Goal: Task Accomplishment & Management: Manage account settings

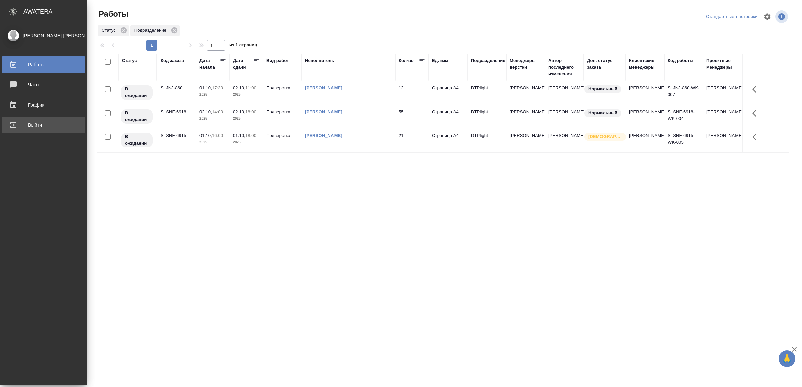
click at [19, 124] on div "Выйти" at bounding box center [43, 125] width 77 height 10
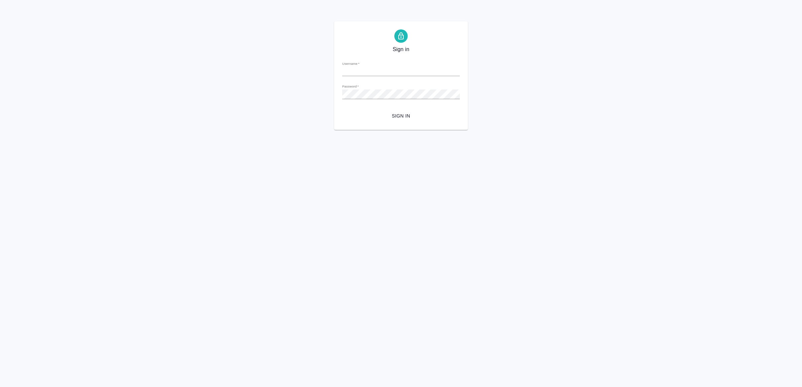
type input "[EMAIL_ADDRESS][DOMAIN_NAME]"
click at [413, 116] on span "Sign in" at bounding box center [400, 116] width 107 height 8
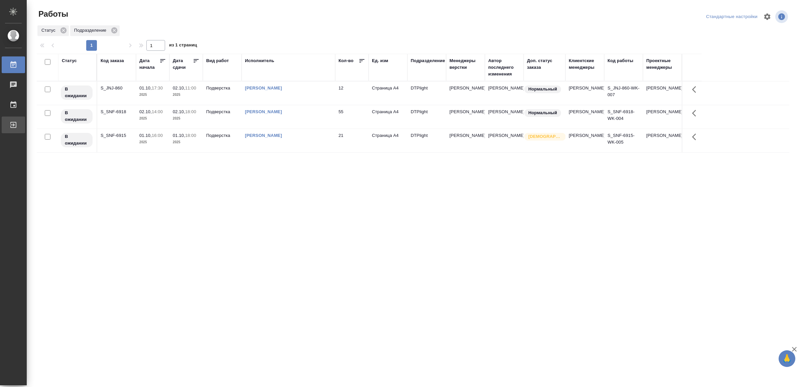
click at [13, 123] on div "Выйти" at bounding box center [5, 125] width 17 height 10
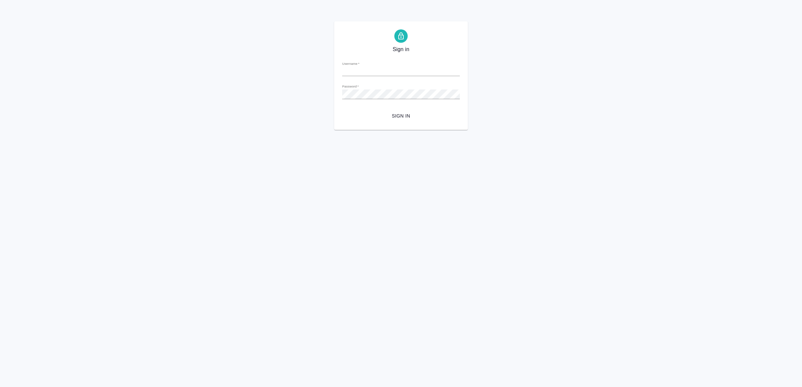
type input "v.yamkovenko@awatera.com"
click at [406, 112] on span "Sign in" at bounding box center [400, 116] width 107 height 8
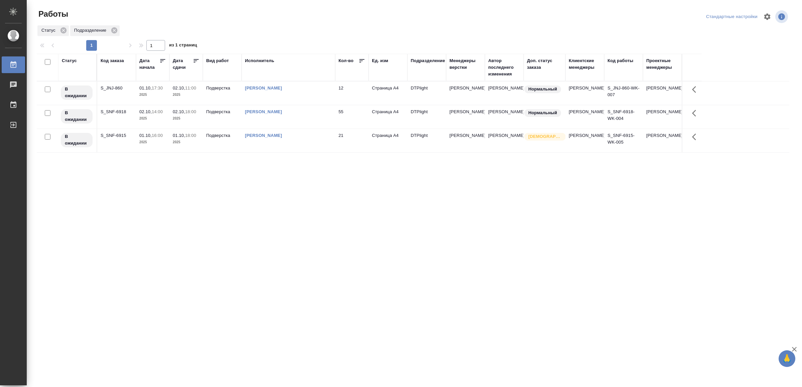
drag, startPoint x: 345, startPoint y: 300, endPoint x: 342, endPoint y: 290, distance: 10.1
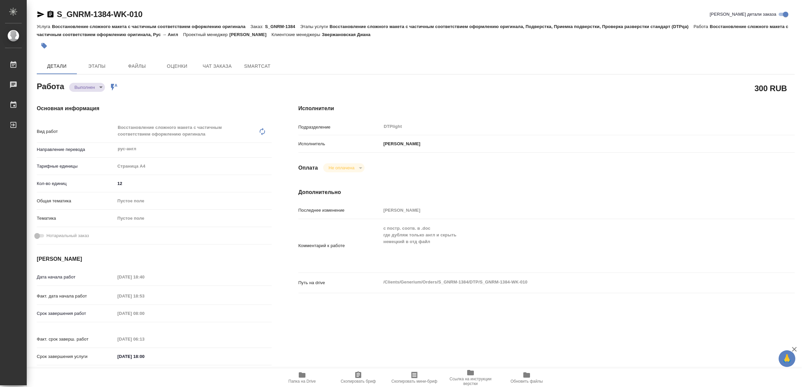
click at [307, 377] on span "Папка на Drive" at bounding box center [302, 377] width 48 height 13
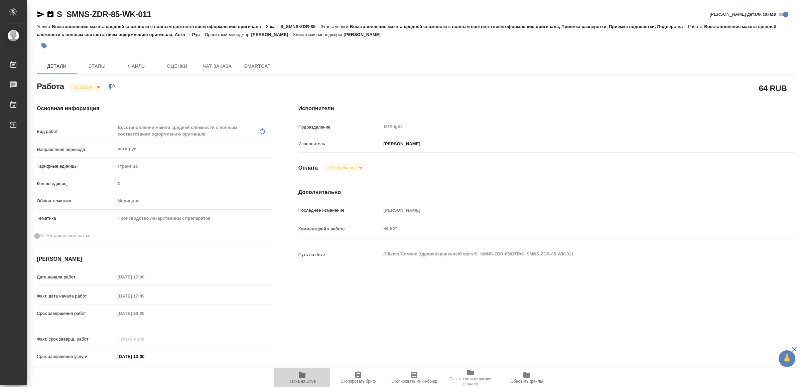
click at [301, 373] on icon "button" at bounding box center [302, 374] width 7 height 5
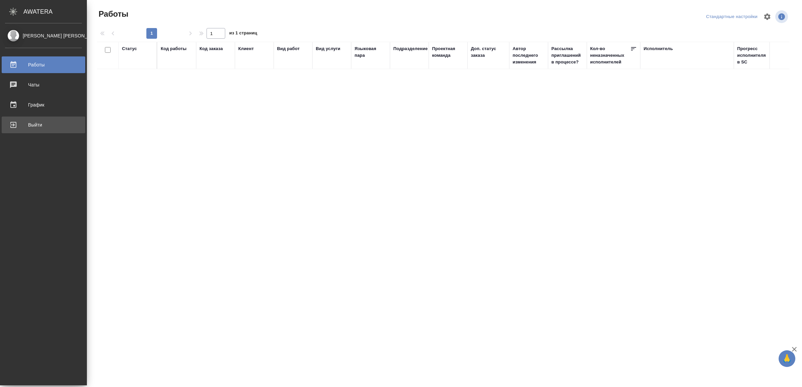
click at [43, 125] on div "Выйти" at bounding box center [43, 125] width 77 height 10
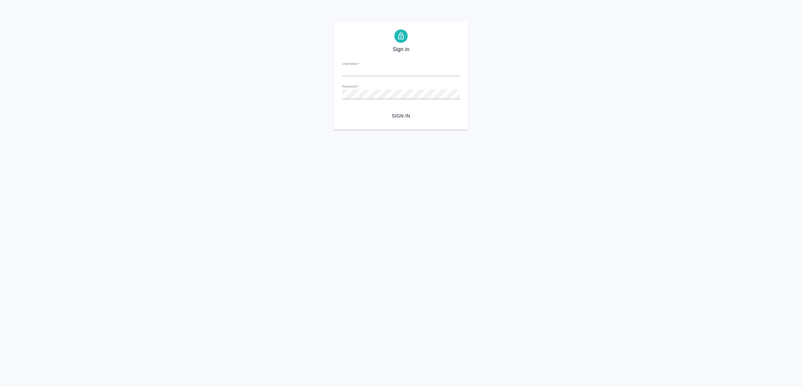
type input "[EMAIL_ADDRESS][DOMAIN_NAME]"
click at [418, 117] on span "Sign in" at bounding box center [400, 116] width 107 height 8
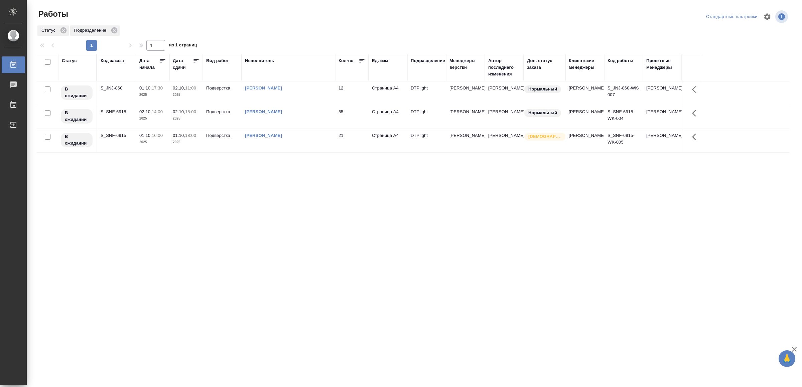
drag, startPoint x: 225, startPoint y: 235, endPoint x: 226, endPoint y: 241, distance: 6.7
drag, startPoint x: 0, startPoint y: 0, endPoint x: 322, endPoint y: 235, distance: 398.6
drag, startPoint x: 206, startPoint y: 195, endPoint x: 215, endPoint y: 183, distance: 15.4
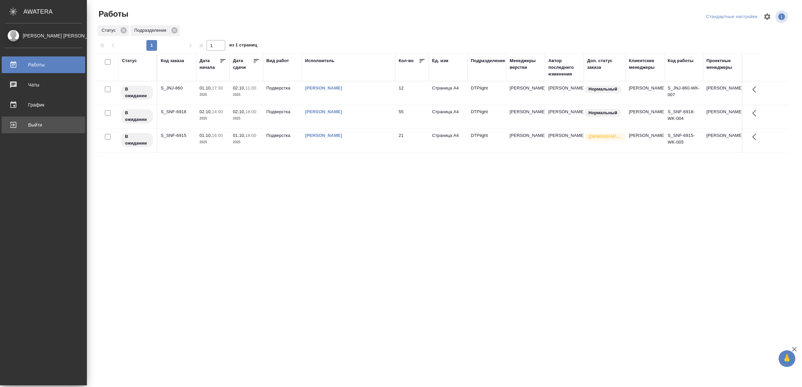
click at [19, 125] on div "Выйти" at bounding box center [43, 125] width 77 height 10
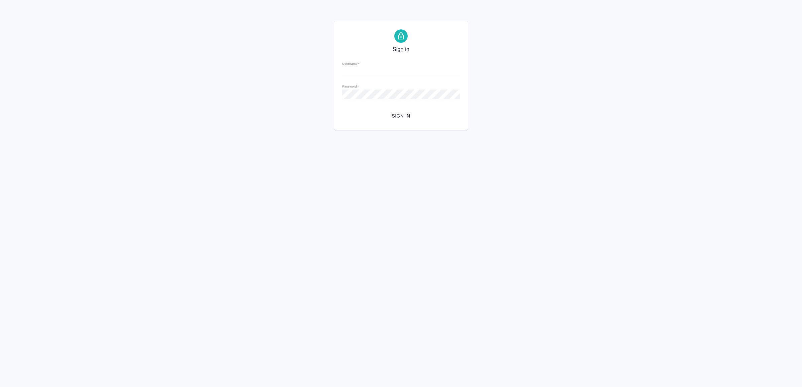
type input "v.yamkovenko@awatera.com"
click at [426, 112] on span "Sign in" at bounding box center [400, 116] width 107 height 8
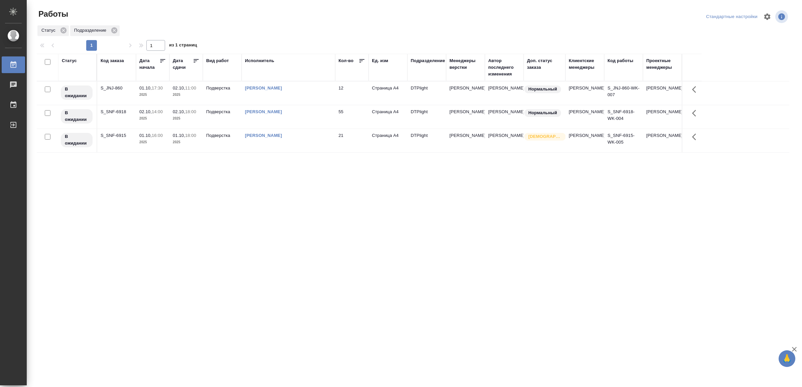
drag, startPoint x: 266, startPoint y: 275, endPoint x: 264, endPoint y: 272, distance: 3.4
drag, startPoint x: 142, startPoint y: 210, endPoint x: 146, endPoint y: 206, distance: 5.7
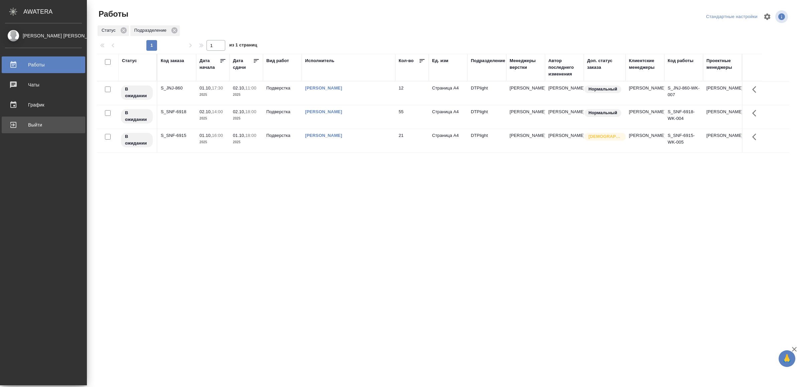
click at [26, 129] on div "Выйти" at bounding box center [43, 125] width 77 height 10
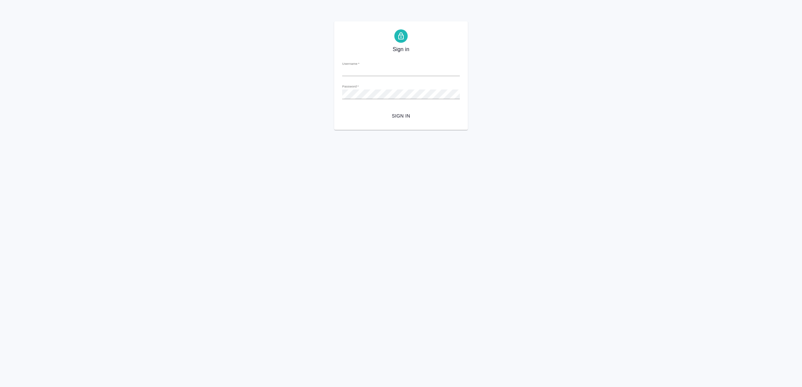
type input "[EMAIL_ADDRESS][DOMAIN_NAME]"
click at [385, 116] on span "Sign in" at bounding box center [400, 116] width 107 height 8
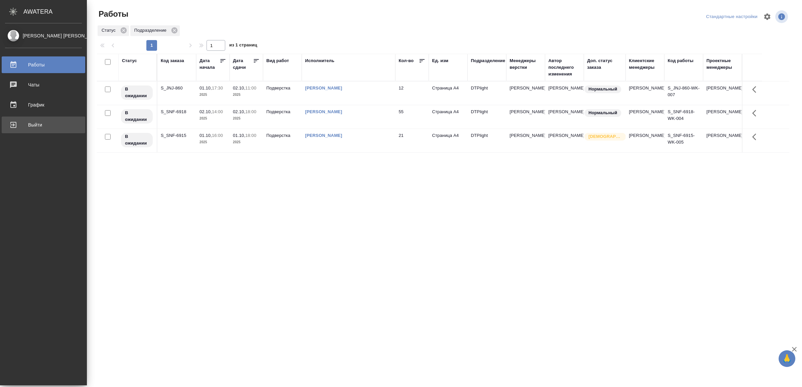
click at [19, 127] on div "Выйти" at bounding box center [43, 125] width 77 height 10
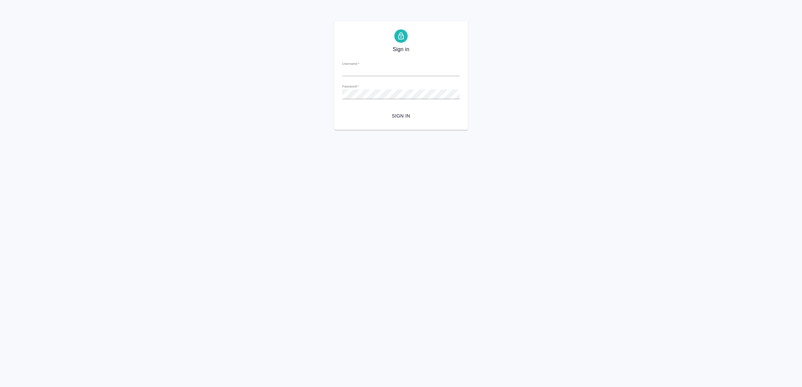
type input "[EMAIL_ADDRESS][DOMAIN_NAME]"
click at [413, 115] on span "Sign in" at bounding box center [400, 116] width 107 height 8
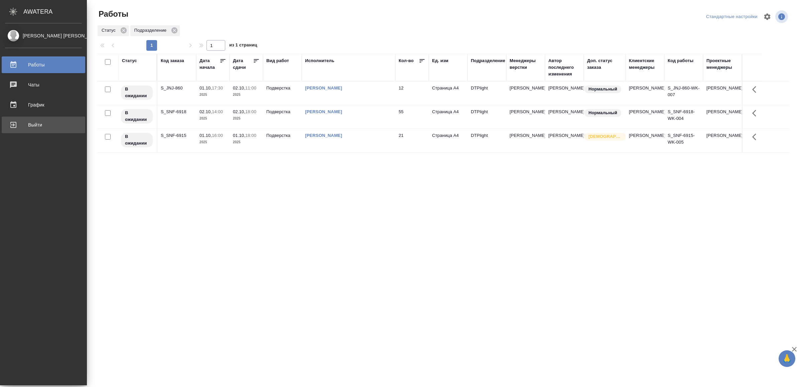
click at [15, 126] on div "Выйти" at bounding box center [43, 125] width 77 height 10
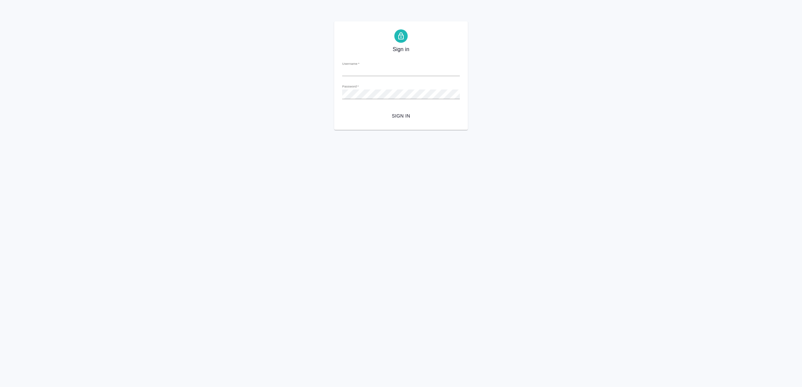
type input "[EMAIL_ADDRESS][DOMAIN_NAME]"
click at [400, 117] on span "Sign in" at bounding box center [400, 116] width 107 height 8
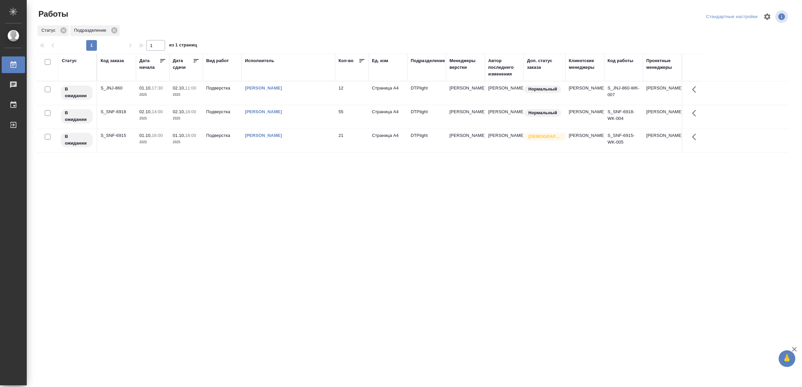
drag, startPoint x: 315, startPoint y: 218, endPoint x: 304, endPoint y: 231, distance: 17.6
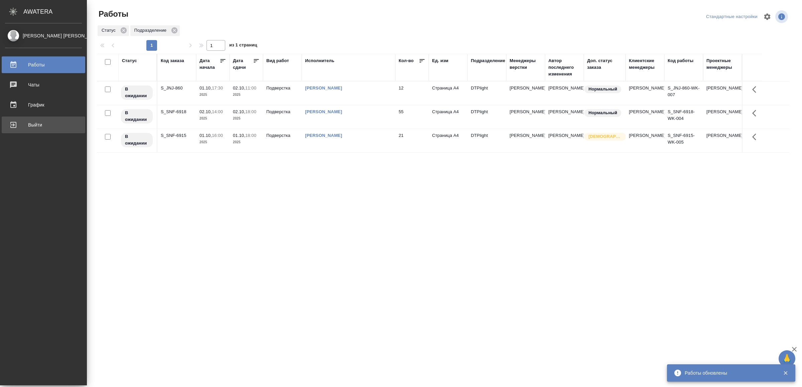
click at [18, 126] on div "Выйти" at bounding box center [43, 125] width 77 height 10
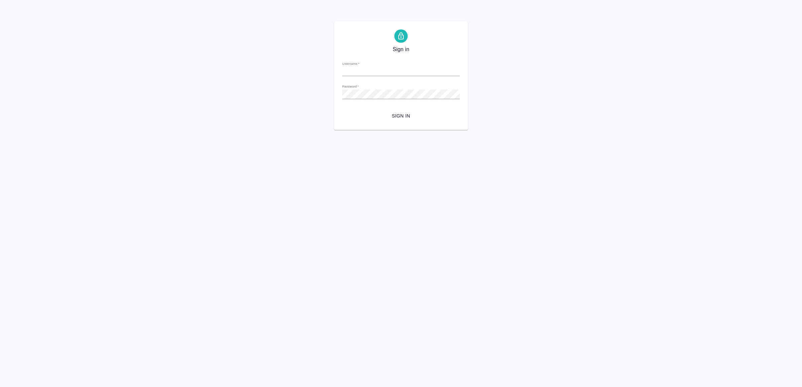
type input "v.yamkovenko@awatera.com"
click at [394, 117] on span "Sign in" at bounding box center [400, 116] width 107 height 8
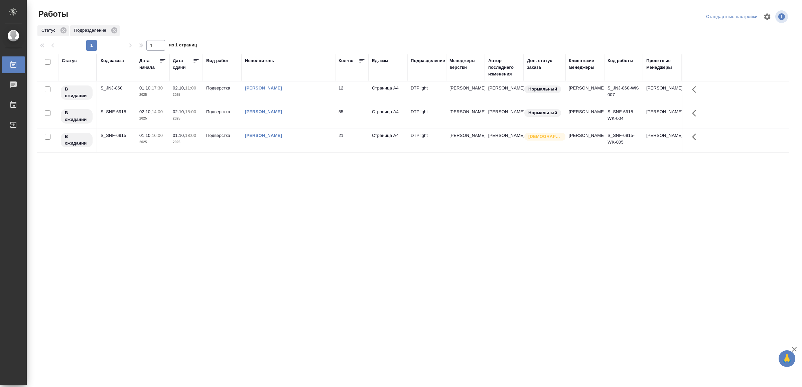
drag, startPoint x: 284, startPoint y: 225, endPoint x: 287, endPoint y: 222, distance: 4.5
drag, startPoint x: 356, startPoint y: 290, endPoint x: 358, endPoint y: 287, distance: 3.6
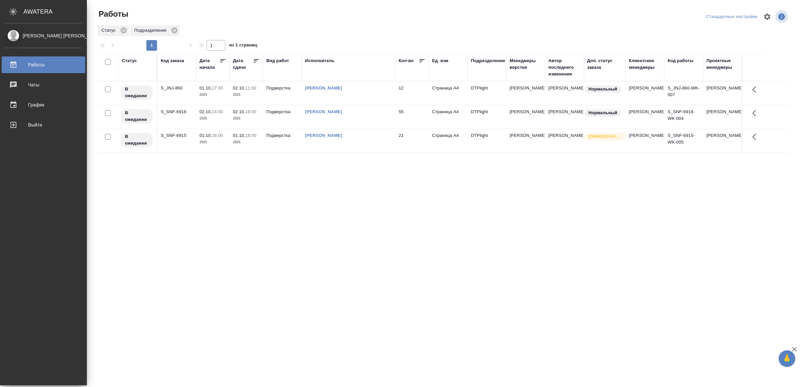
click at [14, 124] on div "Выйти" at bounding box center [43, 125] width 77 height 10
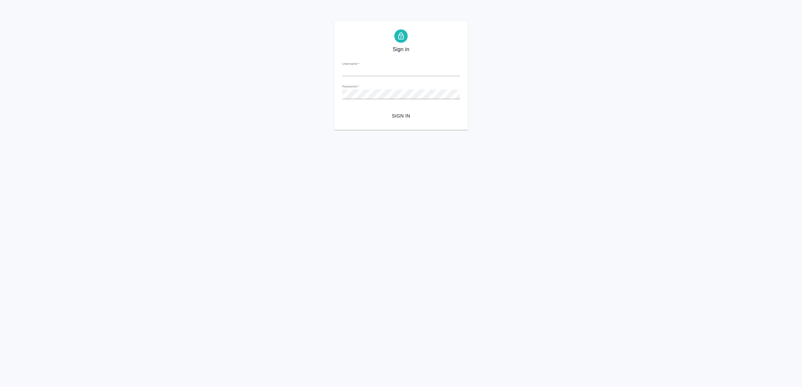
type input "v.yamkovenko@awatera.com"
click at [393, 112] on span "Sign in" at bounding box center [400, 116] width 107 height 8
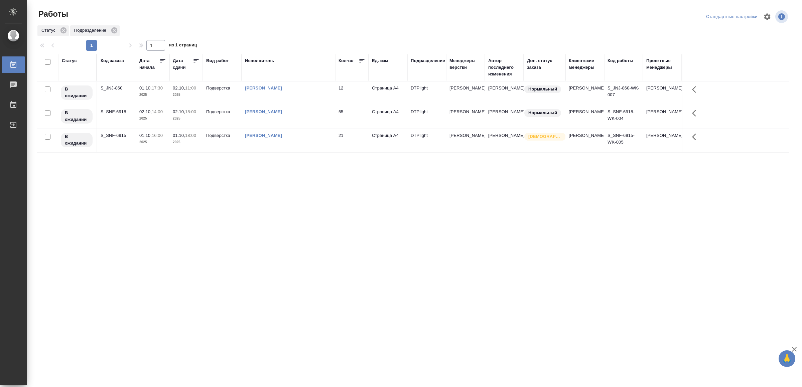
drag, startPoint x: 224, startPoint y: 248, endPoint x: 233, endPoint y: 243, distance: 10.1
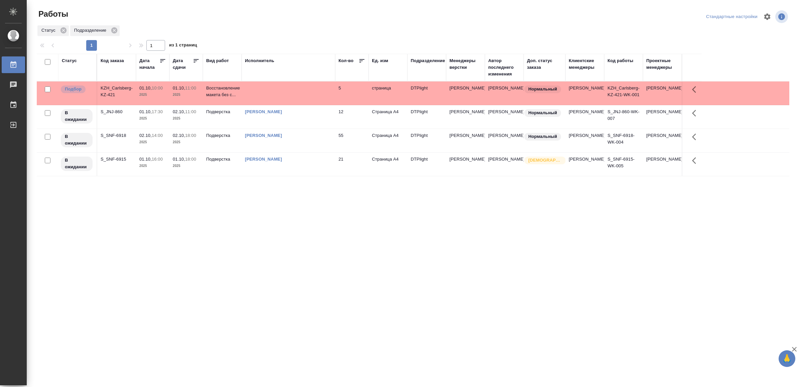
click at [309, 86] on td at bounding box center [288, 92] width 94 height 23
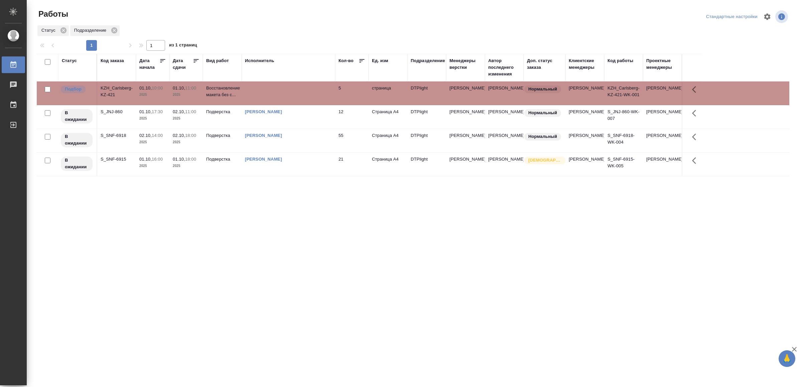
click at [309, 86] on td at bounding box center [288, 92] width 94 height 23
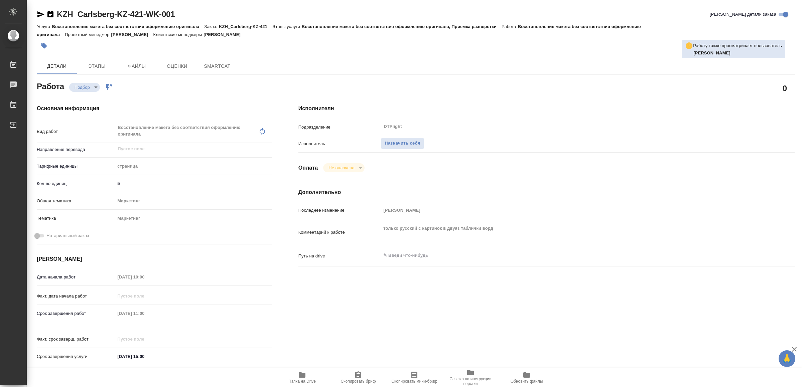
click at [308, 382] on span "Папка на Drive" at bounding box center [301, 381] width 27 height 5
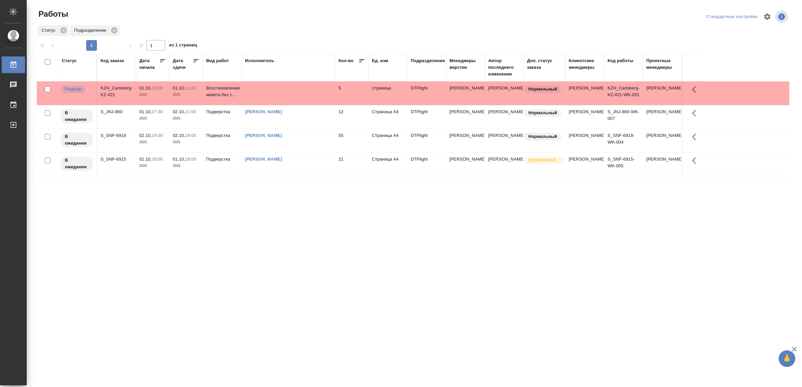
drag, startPoint x: 362, startPoint y: 304, endPoint x: 360, endPoint y: 297, distance: 7.6
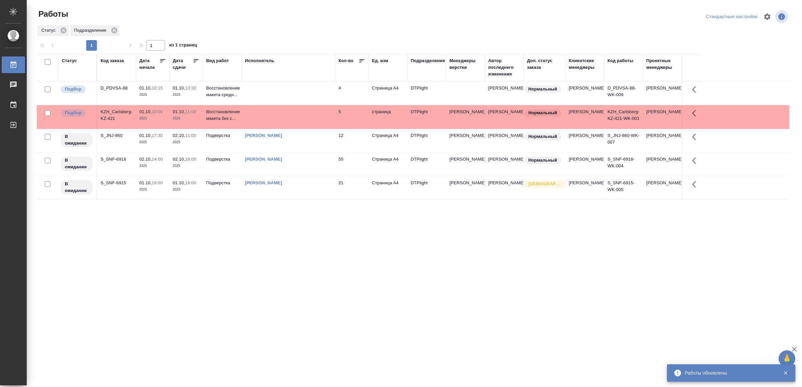
drag, startPoint x: 155, startPoint y: 212, endPoint x: 306, endPoint y: 127, distance: 173.3
click at [148, 249] on div "Статус Код заказа Дата начала Дата сдачи Вид работ Исполнитель Кол-во Ед. изм П…" at bounding box center [413, 174] width 752 height 240
click at [289, 92] on td at bounding box center [288, 92] width 94 height 23
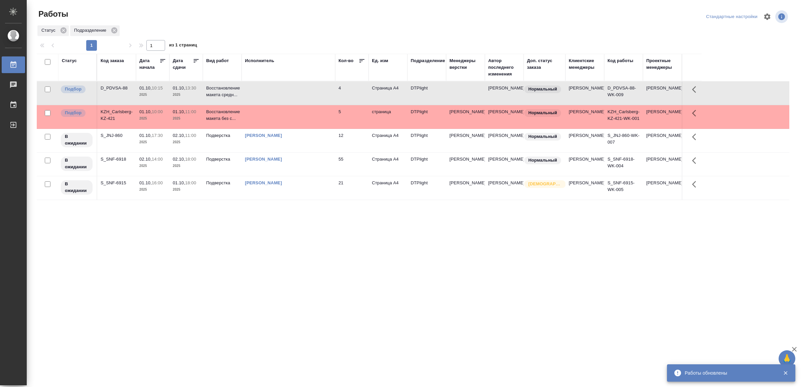
click at [289, 92] on td at bounding box center [288, 92] width 94 height 23
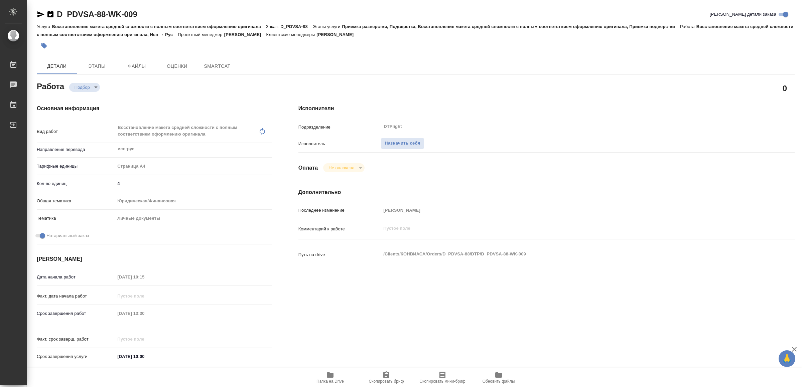
type textarea "x"
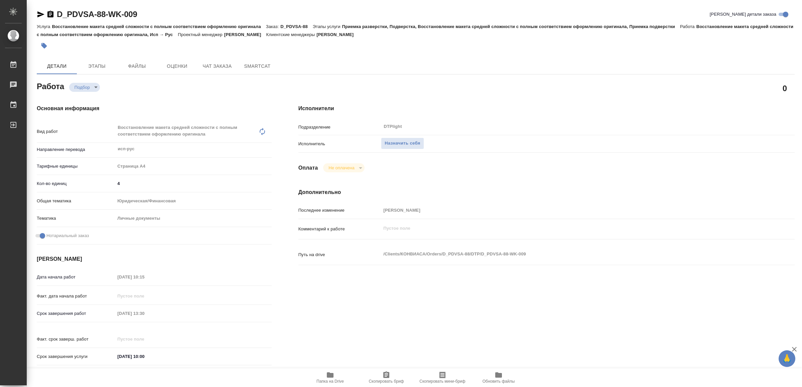
click at [331, 375] on icon "button" at bounding box center [330, 374] width 7 height 5
type textarea "x"
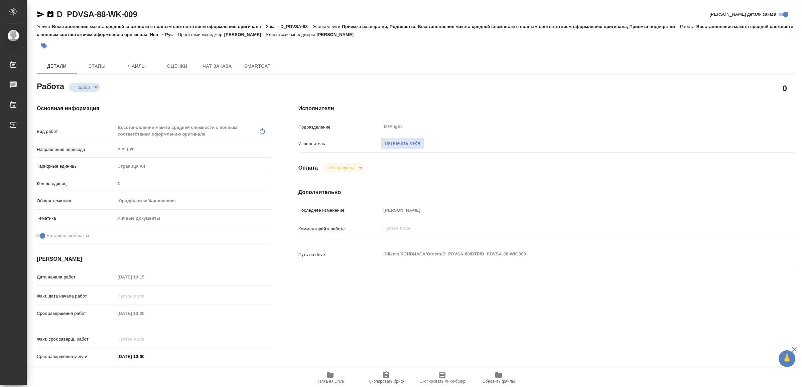
type textarea "x"
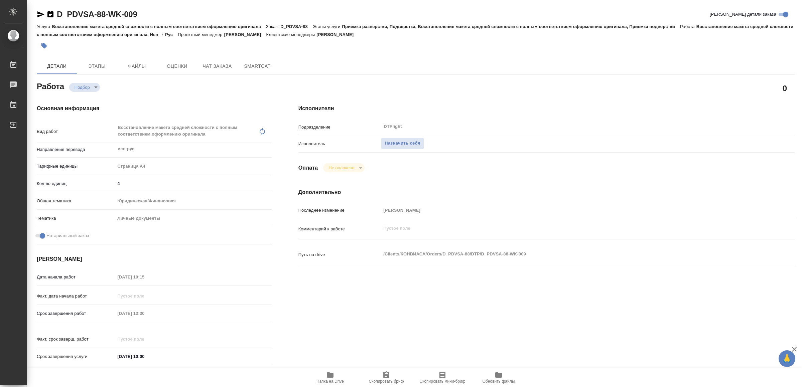
type textarea "x"
click at [335, 377] on span "Папка на Drive" at bounding box center [330, 377] width 48 height 13
type textarea "x"
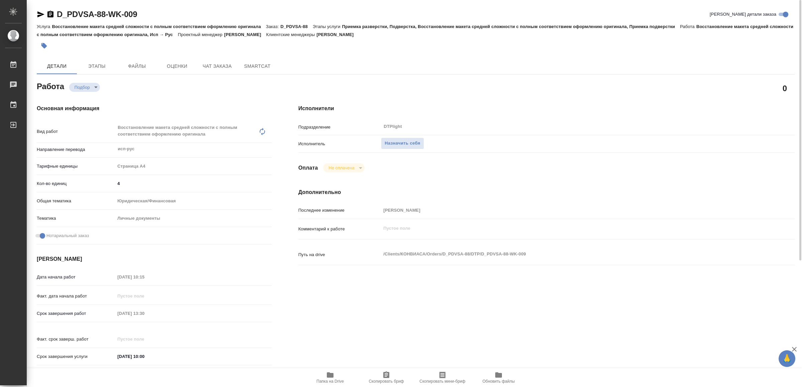
type textarea "x"
click at [404, 140] on span "Назначить себя" at bounding box center [401, 144] width 35 height 8
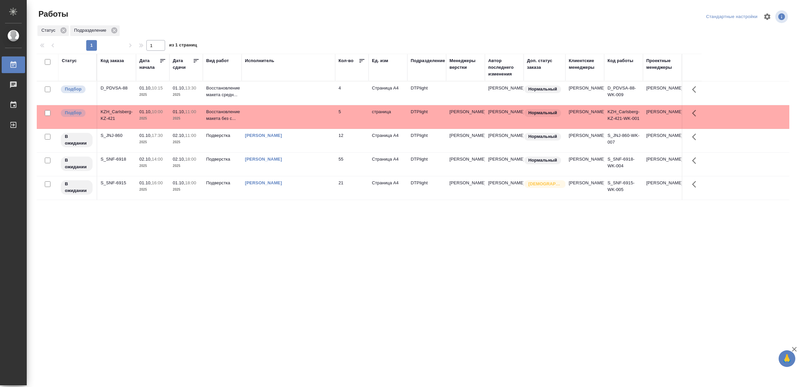
drag, startPoint x: 246, startPoint y: 285, endPoint x: 245, endPoint y: 280, distance: 5.0
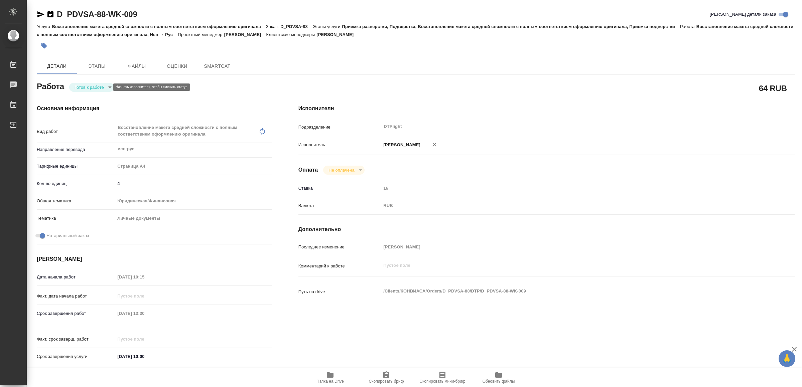
click at [88, 85] on body "🙏 .cls-1 fill:#fff; AWATERA Yamkovenko Vera Работы Чаты График Выйти D_PDVSA-88…" at bounding box center [401, 193] width 802 height 387
type textarea "x"
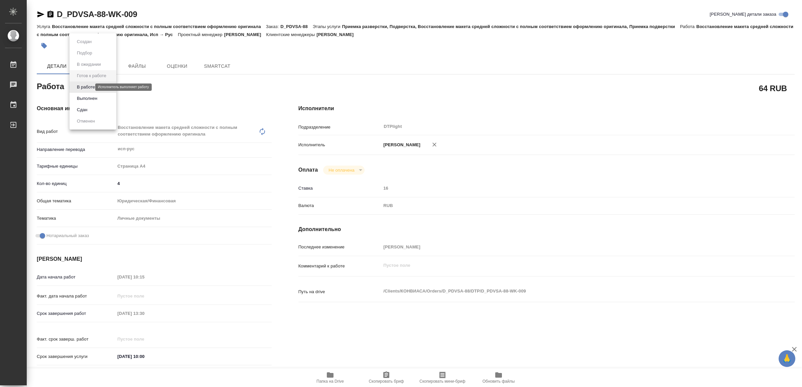
type textarea "x"
click at [88, 85] on button "В работе" at bounding box center [86, 86] width 22 height 7
type textarea "x"
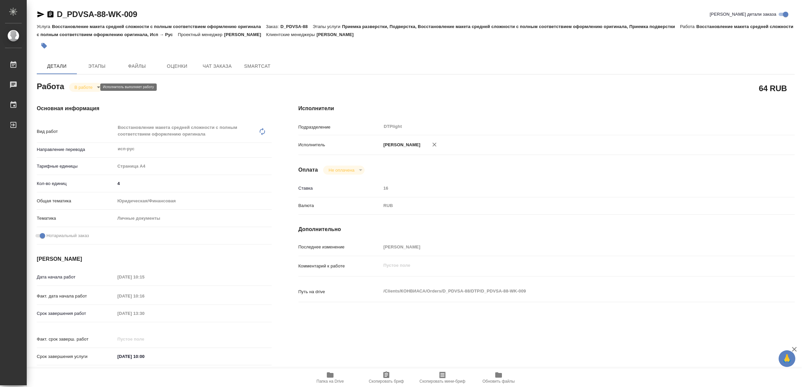
type textarea "x"
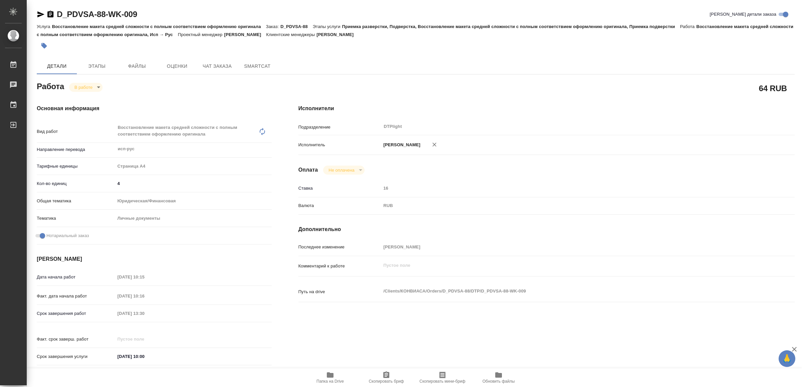
type textarea "x"
click at [39, 14] on icon "button" at bounding box center [41, 14] width 8 height 8
type textarea "x"
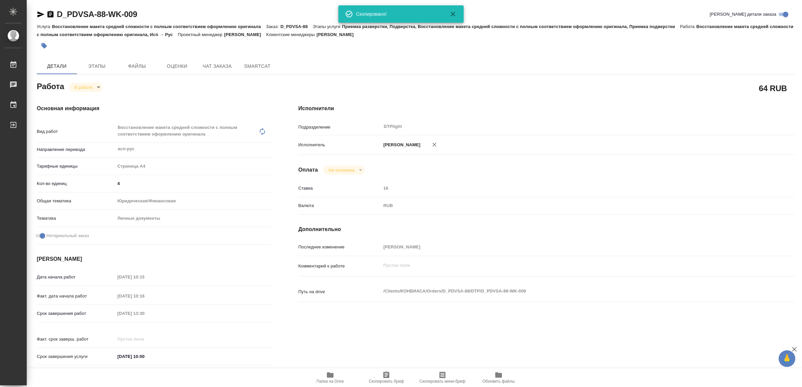
type textarea "x"
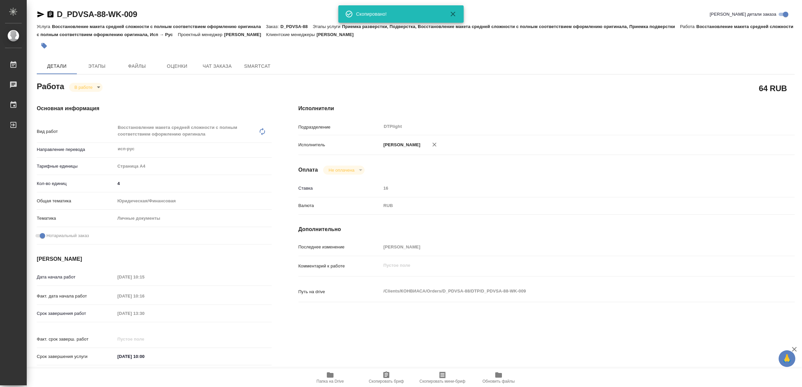
type textarea "x"
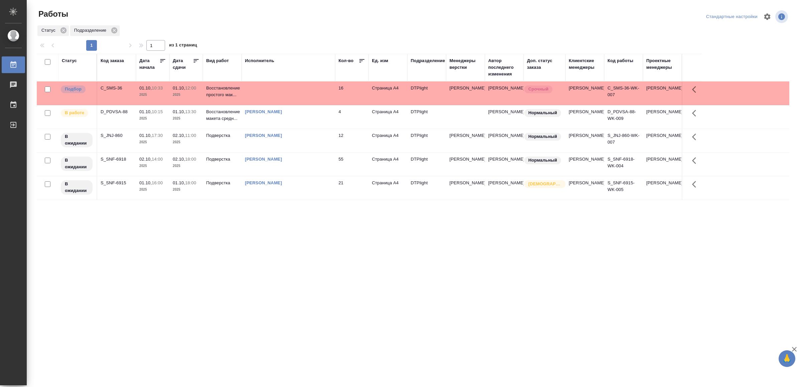
click at [328, 97] on td at bounding box center [288, 92] width 94 height 23
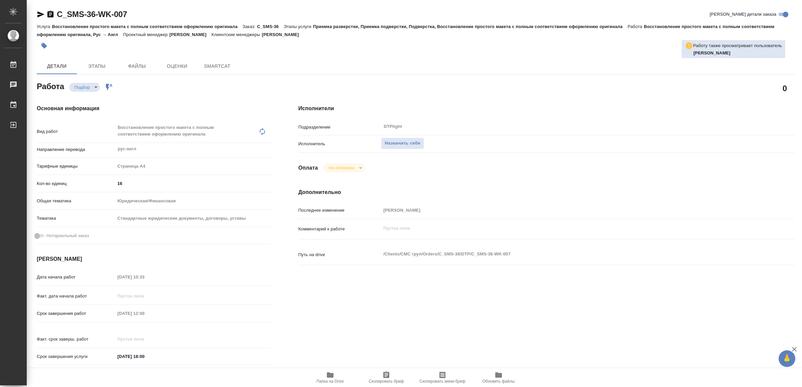
click at [334, 375] on icon "button" at bounding box center [330, 375] width 8 height 8
click at [407, 145] on span "Назначить себя" at bounding box center [401, 144] width 35 height 8
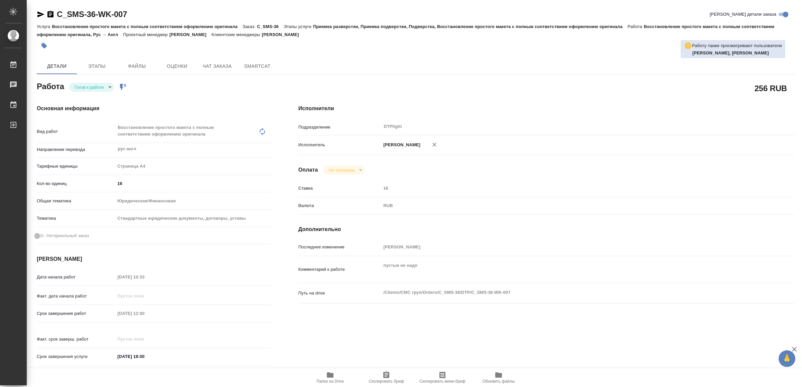
click at [99, 84] on body "🙏 .cls-1 fill:#fff; AWATERA Yamkovenko [PERSON_NAME] Работы Чаты График Выйти C…" at bounding box center [401, 193] width 802 height 387
click at [99, 84] on li "В работе" at bounding box center [92, 86] width 47 height 11
type textarea "x"
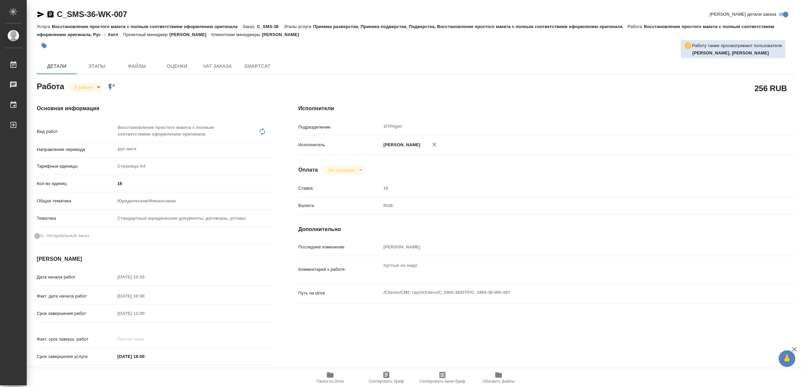
type textarea "x"
click at [41, 13] on icon "button" at bounding box center [40, 14] width 7 height 6
type textarea "x"
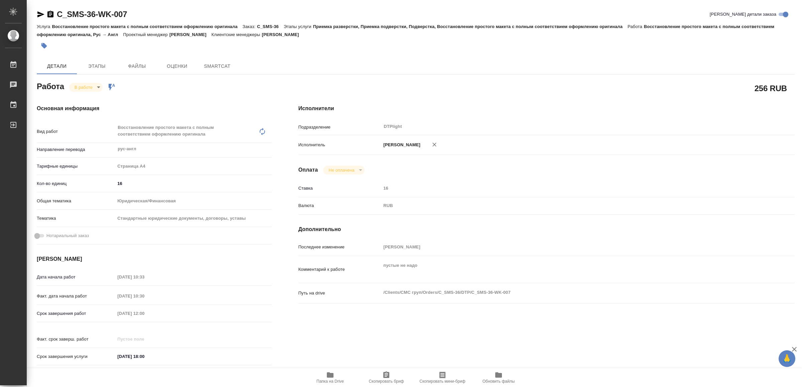
type textarea "x"
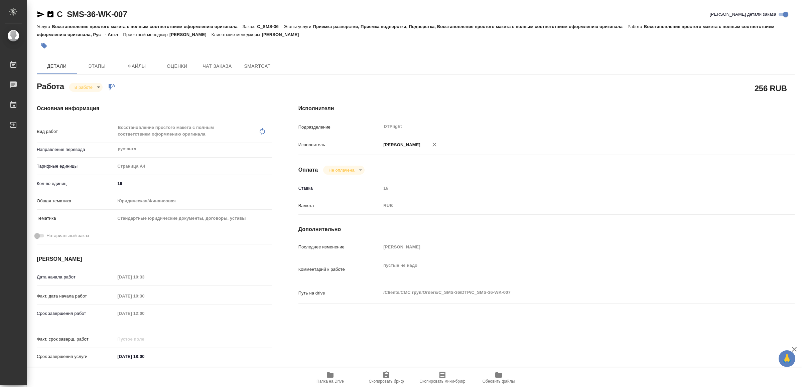
type textarea "x"
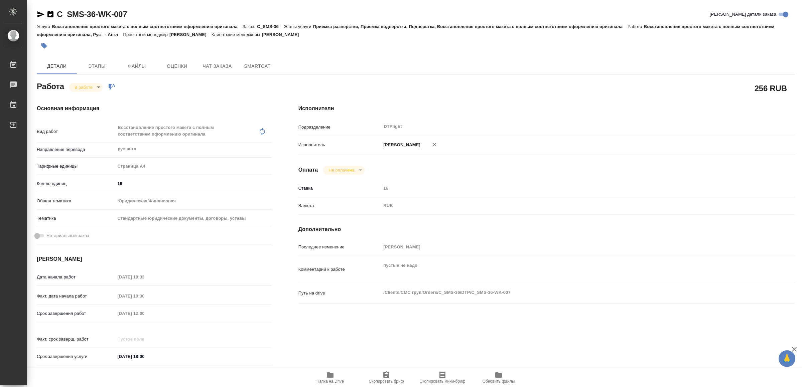
type textarea "x"
click at [334, 381] on span "Папка на Drive" at bounding box center [329, 381] width 27 height 5
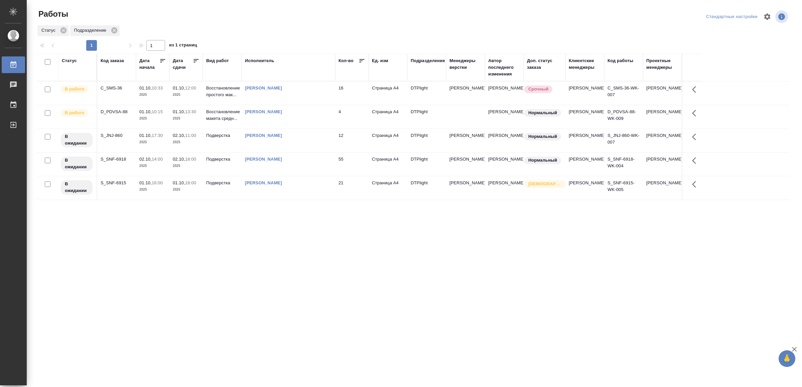
click at [316, 115] on div "[PERSON_NAME]" at bounding box center [288, 112] width 87 height 7
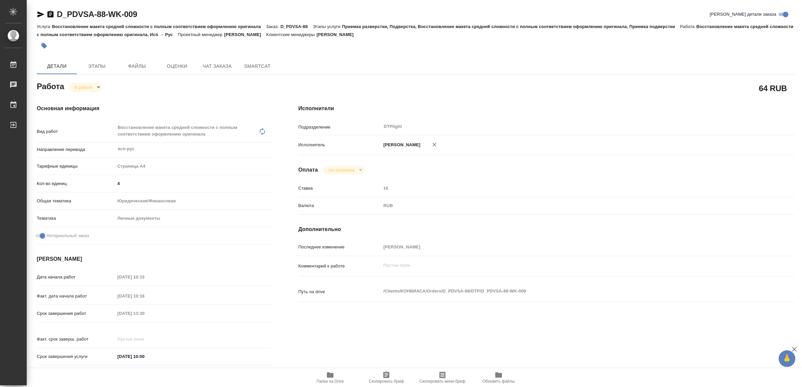
click at [331, 373] on icon "button" at bounding box center [330, 375] width 8 height 8
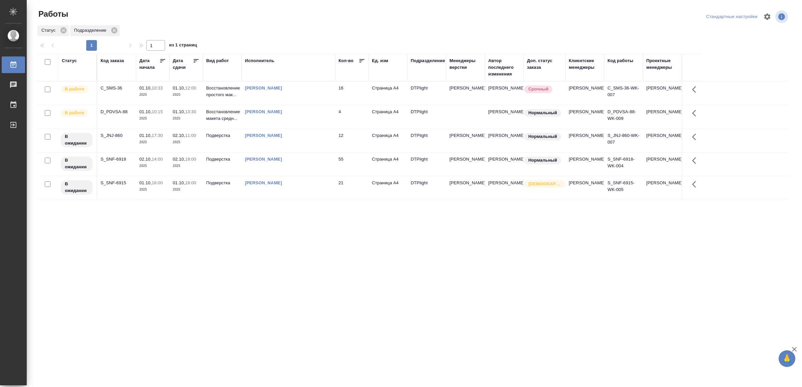
drag, startPoint x: 214, startPoint y: 294, endPoint x: 217, endPoint y: 290, distance: 5.7
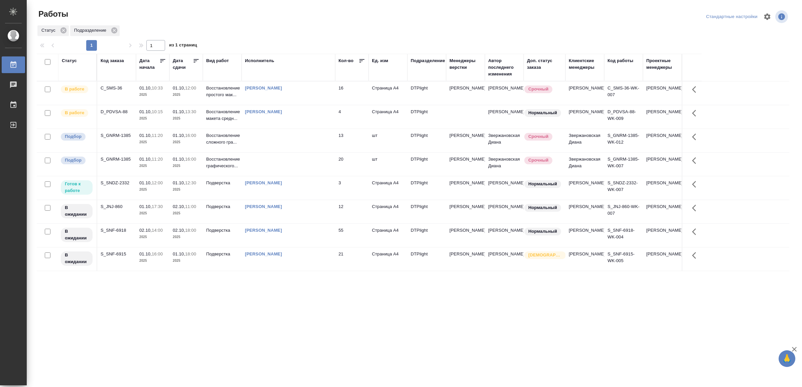
click at [295, 328] on div ".cls-1 fill:#fff; AWATERA Yamkovenko [PERSON_NAME] Работы 0 Чаты График Выйти Р…" at bounding box center [401, 193] width 802 height 387
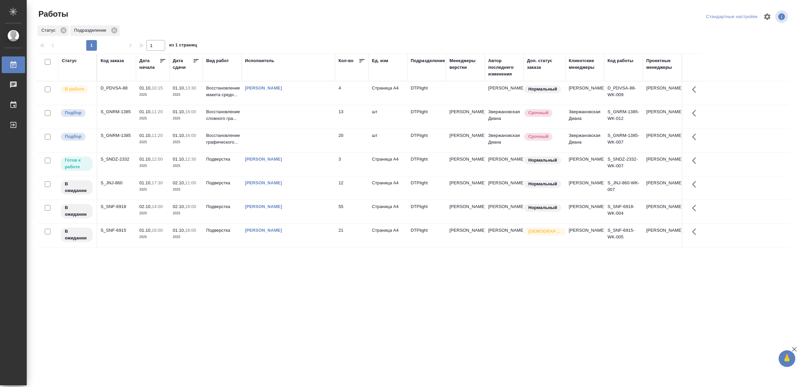
click at [321, 163] on div "[PERSON_NAME]" at bounding box center [288, 159] width 87 height 7
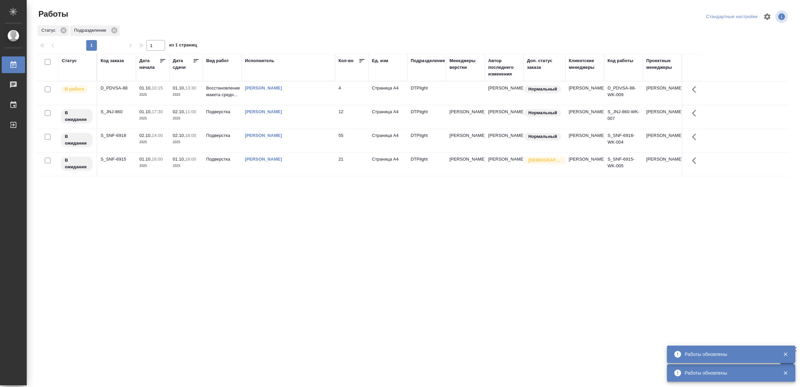
click at [298, 95] on td "[PERSON_NAME]" at bounding box center [288, 92] width 94 height 23
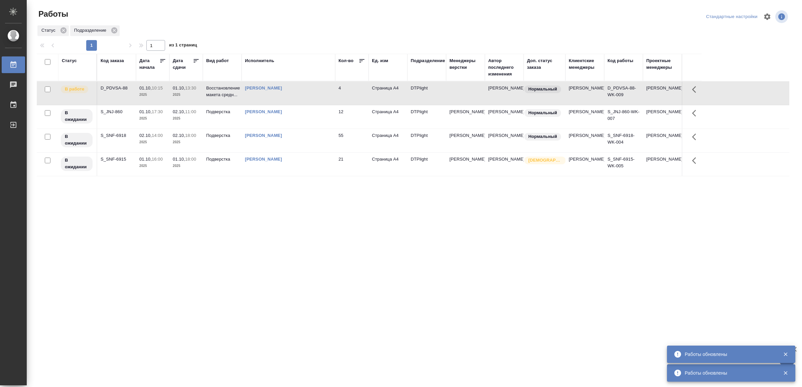
click at [298, 95] on td "[PERSON_NAME]" at bounding box center [288, 92] width 94 height 23
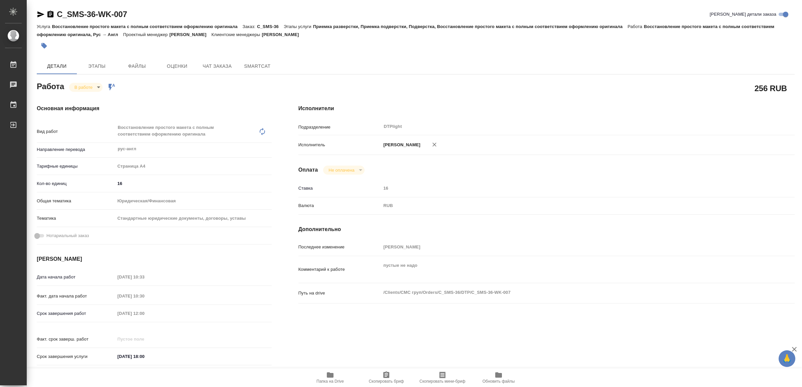
click at [39, 12] on icon "button" at bounding box center [40, 14] width 7 height 6
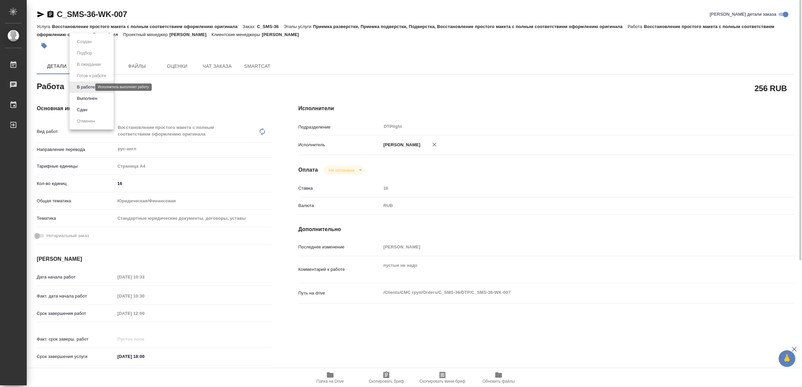
click at [85, 87] on body "🙏 .cls-1 fill:#fff; AWATERA Yamkovenko [PERSON_NAME] Работы 0 Чаты График Выйти…" at bounding box center [401, 193] width 802 height 387
click at [91, 96] on button "Выполнен" at bounding box center [87, 98] width 24 height 7
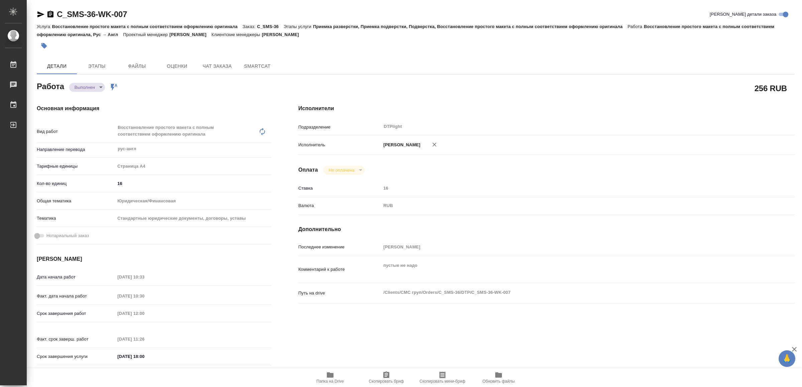
type textarea "x"
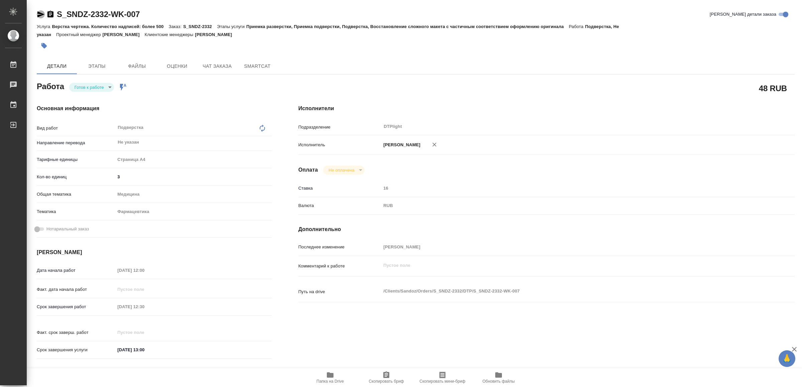
click at [41, 13] on icon "button" at bounding box center [40, 14] width 7 height 6
click at [330, 375] on icon "button" at bounding box center [330, 374] width 7 height 5
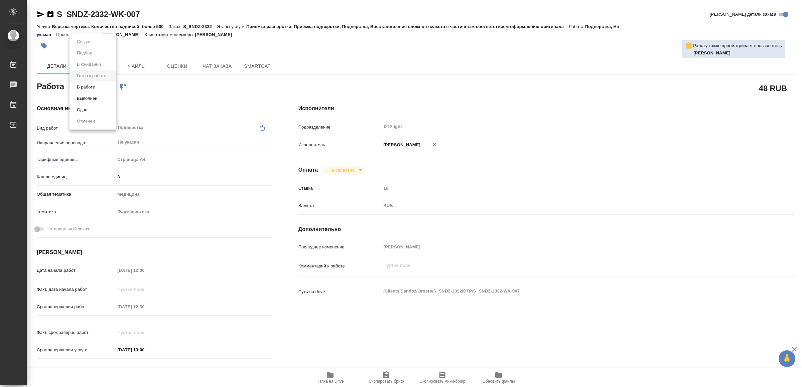
click at [102, 85] on body "🙏 .cls-1 fill:#fff; AWATERA Yamkovenko Vera Работы 0 Чаты График Выйти S_SNDZ-2…" at bounding box center [401, 193] width 802 height 387
click at [102, 85] on li "В работе" at bounding box center [92, 86] width 47 height 11
type textarea "x"
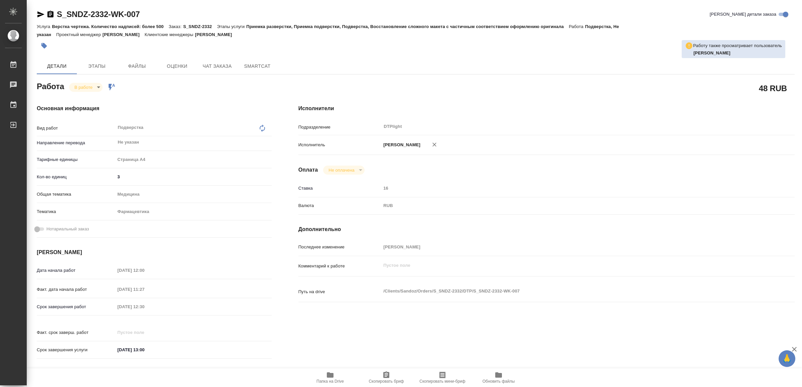
type textarea "x"
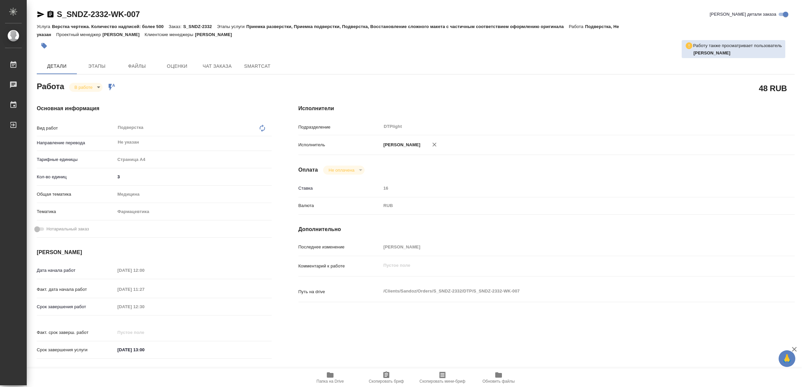
type textarea "x"
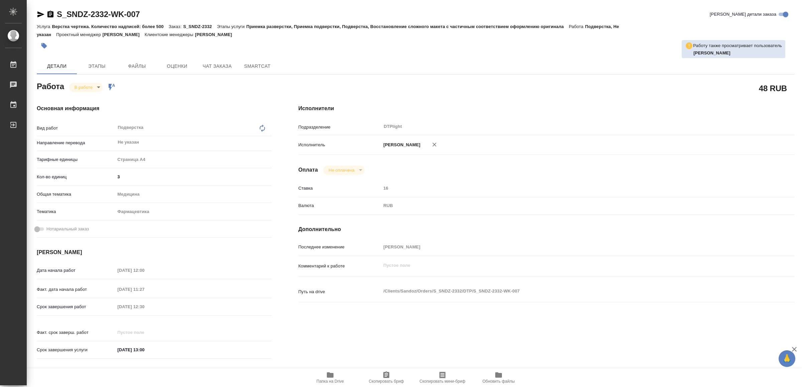
type textarea "x"
drag, startPoint x: 39, startPoint y: 14, endPoint x: 57, endPoint y: 36, distance: 28.7
click at [38, 13] on icon "button" at bounding box center [41, 14] width 8 height 8
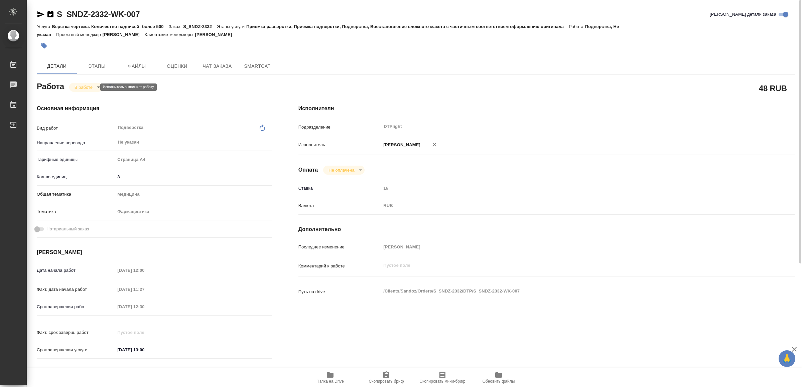
click at [89, 86] on body "🙏 .cls-1 fill:#fff; AWATERA Yamkovenko Vera Работы 0 Чаты График Выйти S_SNDZ-2…" at bounding box center [401, 193] width 802 height 387
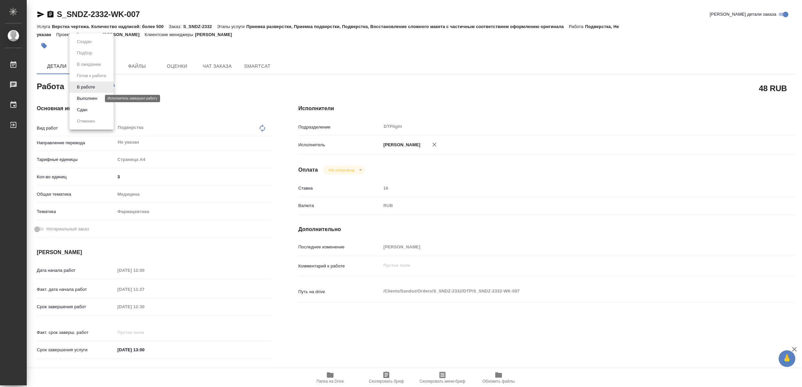
click at [90, 96] on button "Выполнен" at bounding box center [87, 98] width 24 height 7
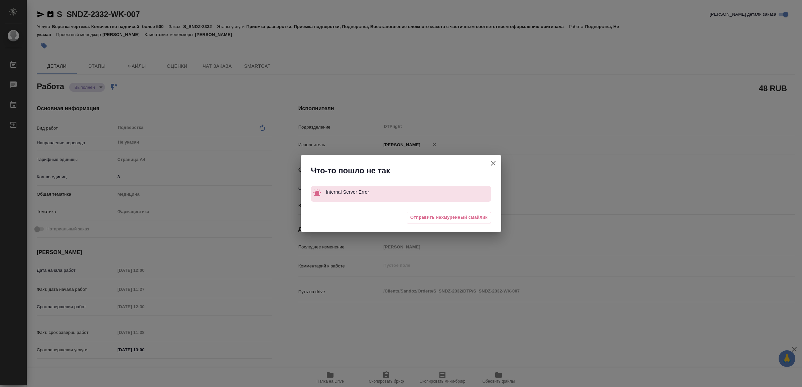
type textarea "x"
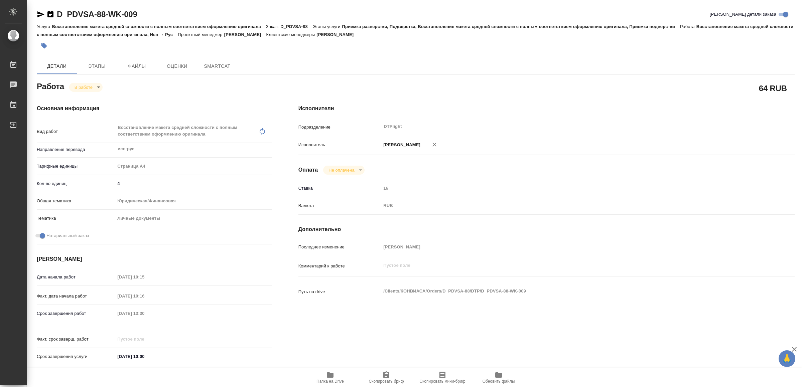
type textarea "x"
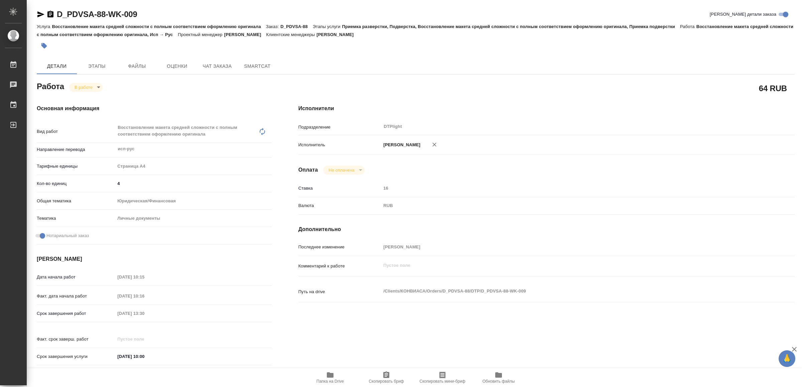
type textarea "x"
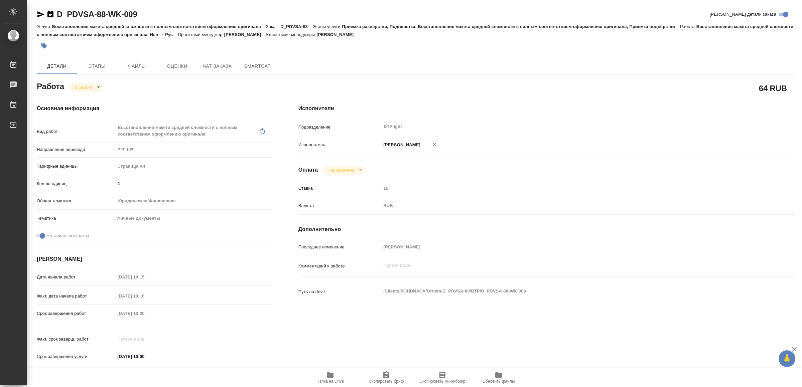
type textarea "x"
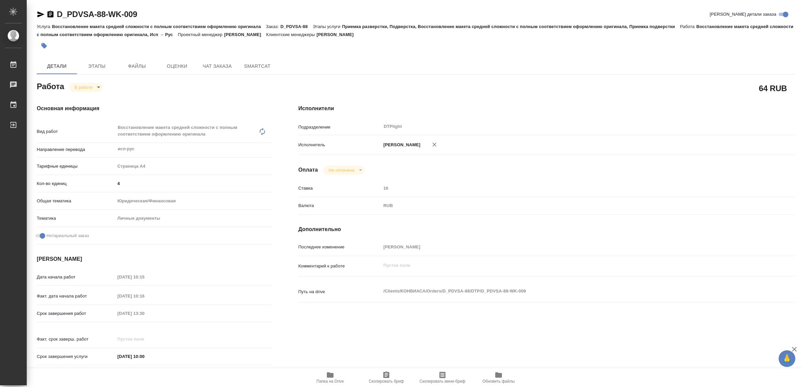
click at [334, 373] on span "Папка на Drive" at bounding box center [330, 377] width 48 height 13
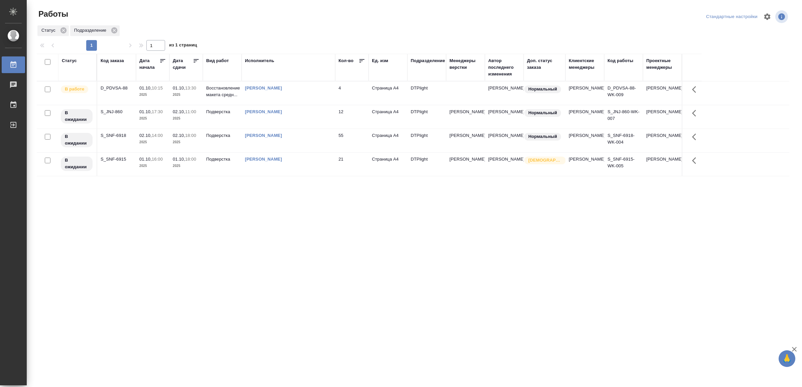
drag, startPoint x: 218, startPoint y: 316, endPoint x: 220, endPoint y: 309, distance: 7.3
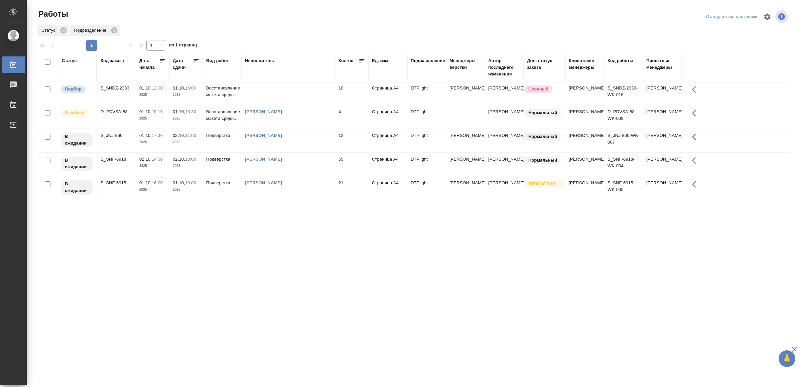
click at [290, 97] on td at bounding box center [288, 92] width 94 height 23
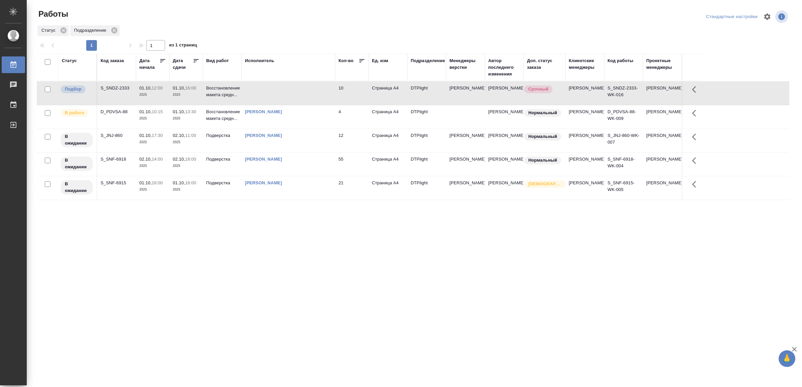
click at [290, 97] on td at bounding box center [288, 92] width 94 height 23
drag, startPoint x: 236, startPoint y: 296, endPoint x: 237, endPoint y: 288, distance: 8.1
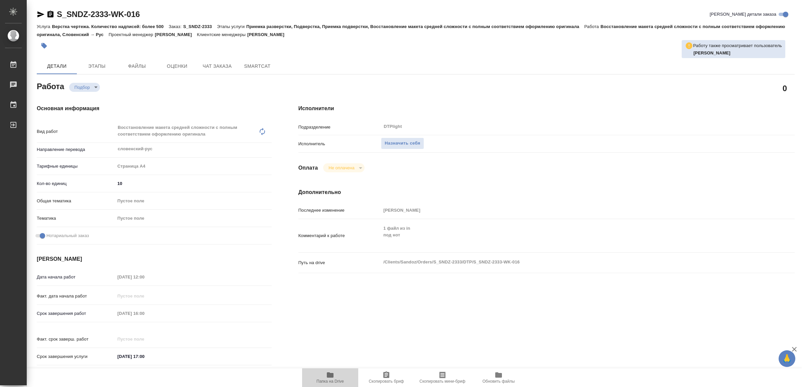
click at [331, 373] on icon "button" at bounding box center [330, 375] width 8 height 8
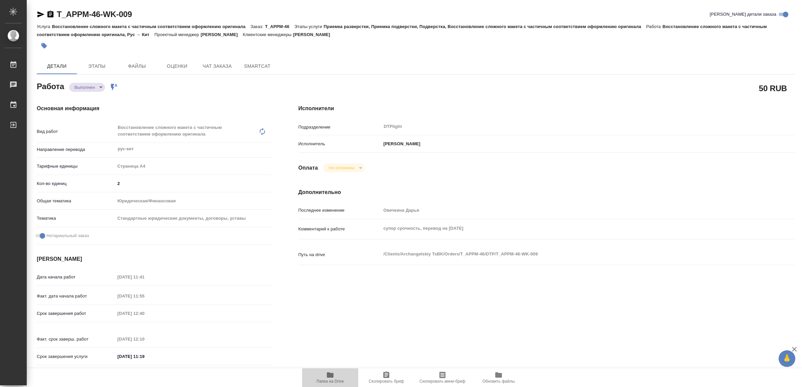
click at [332, 375] on icon "button" at bounding box center [330, 374] width 7 height 5
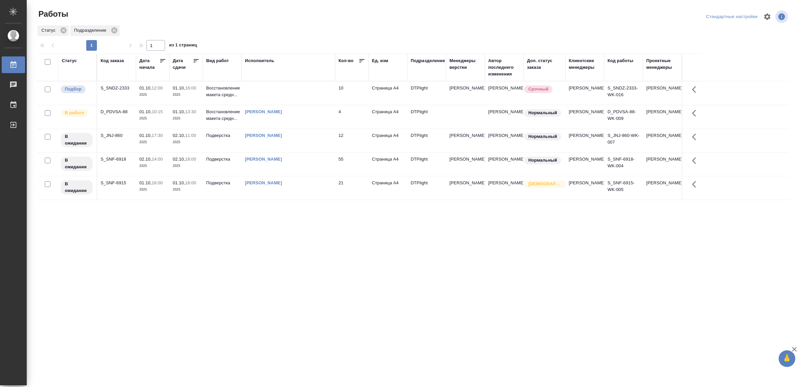
drag, startPoint x: 277, startPoint y: 304, endPoint x: 271, endPoint y: 301, distance: 6.7
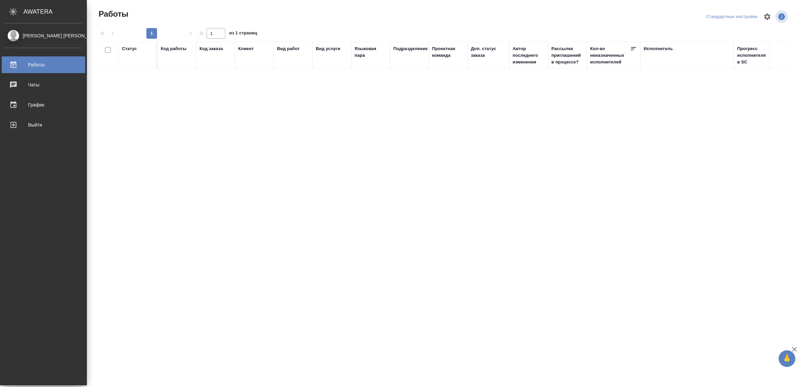
click at [13, 120] on div "Выйти" at bounding box center [43, 125] width 77 height 10
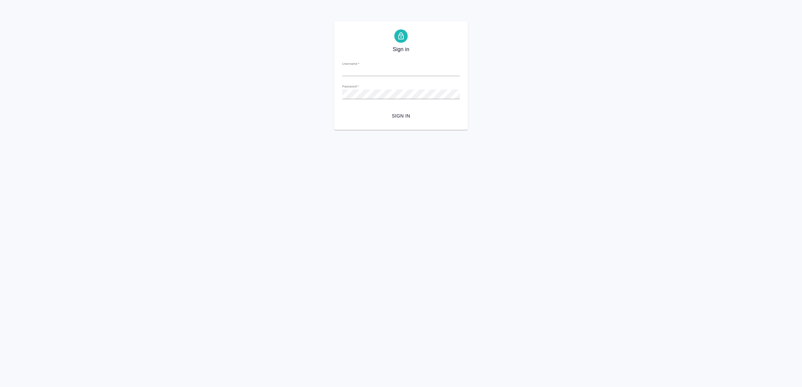
type input "v.yamkovenko@awatera.com"
click at [393, 117] on span "Sign in" at bounding box center [400, 116] width 107 height 8
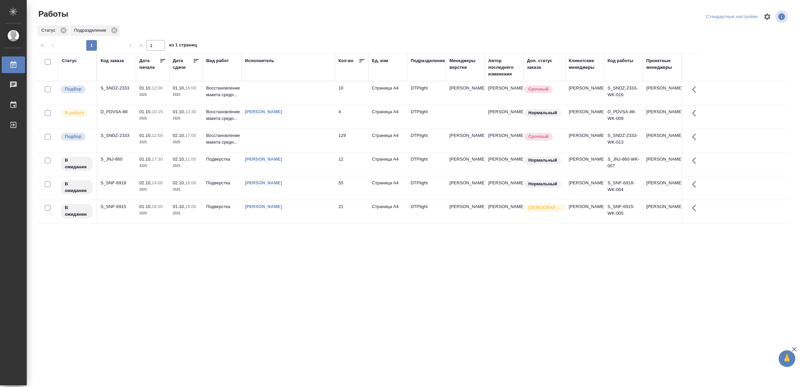
click at [299, 144] on td at bounding box center [288, 140] width 94 height 23
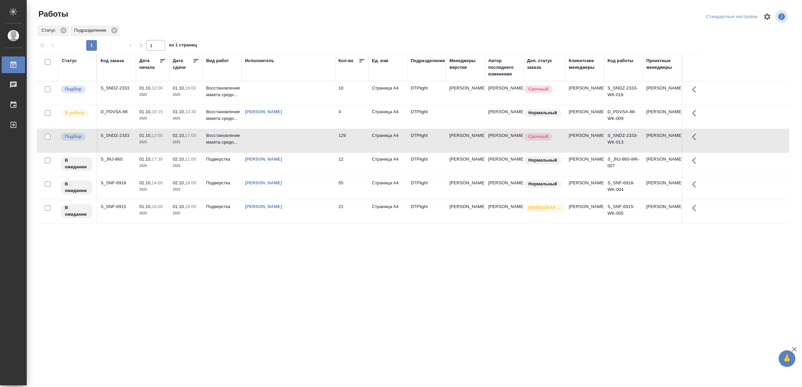
click at [299, 144] on td at bounding box center [288, 140] width 94 height 23
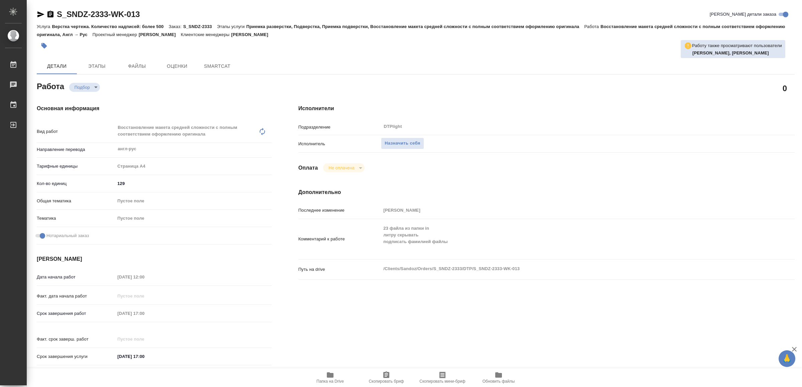
click at [332, 379] on span "Папка на Drive" at bounding box center [329, 381] width 27 height 5
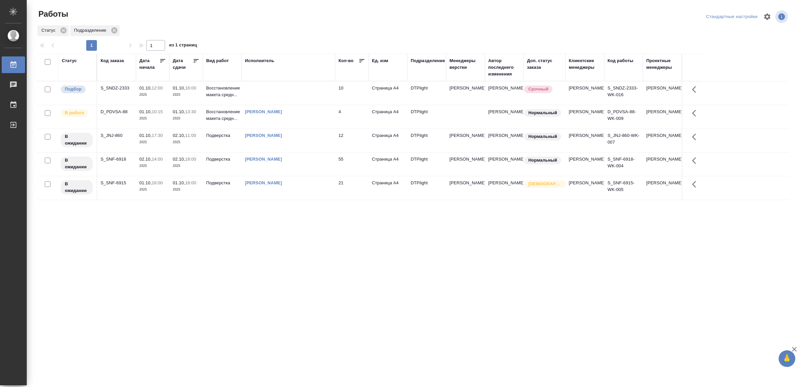
drag, startPoint x: 317, startPoint y: 240, endPoint x: 315, endPoint y: 244, distance: 5.2
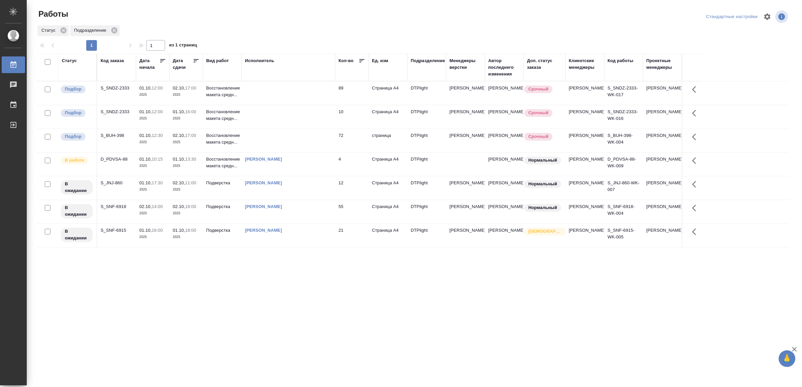
click at [285, 146] on td at bounding box center [288, 140] width 94 height 23
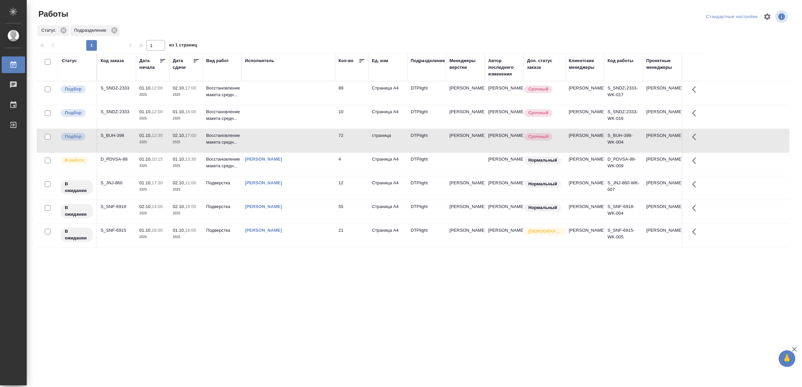
click at [285, 146] on td at bounding box center [288, 140] width 94 height 23
click at [296, 98] on td at bounding box center [288, 92] width 94 height 23
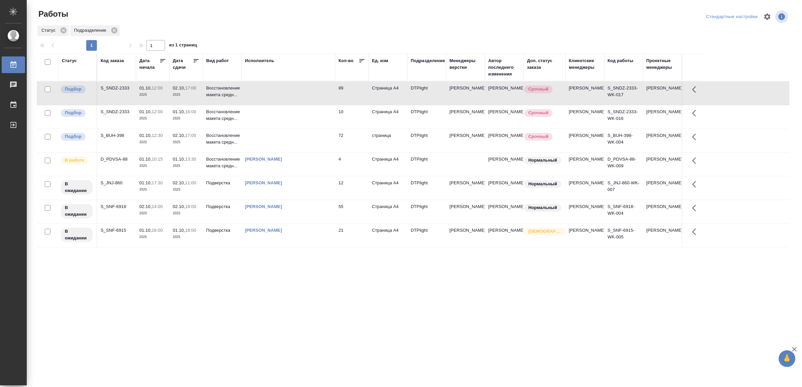
click at [296, 98] on td at bounding box center [288, 92] width 94 height 23
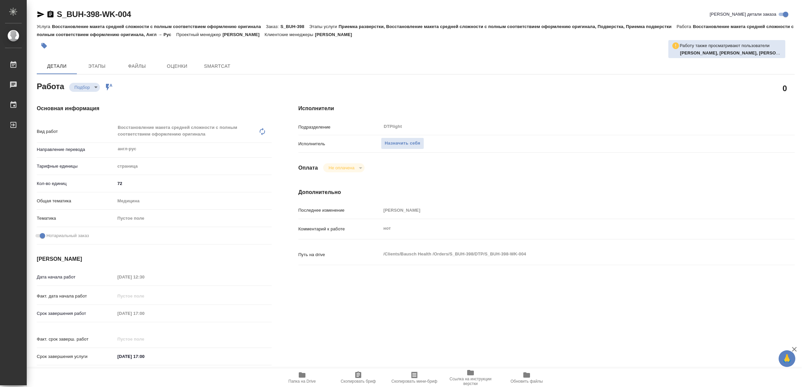
click at [307, 372] on span "Папка на Drive" at bounding box center [302, 377] width 48 height 13
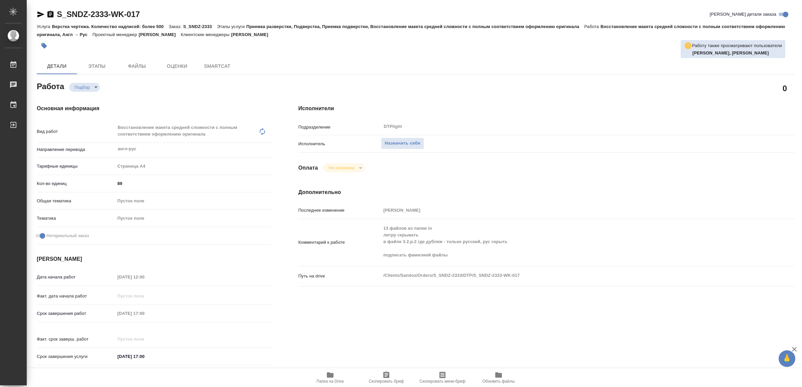
type textarea "x"
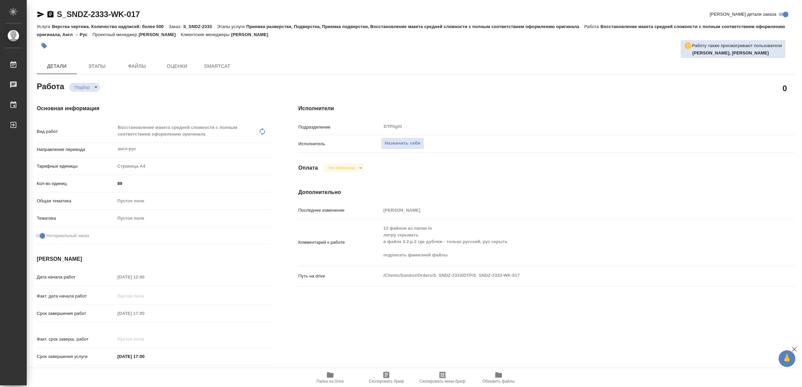
click at [328, 373] on icon "button" at bounding box center [330, 374] width 7 height 5
type textarea "x"
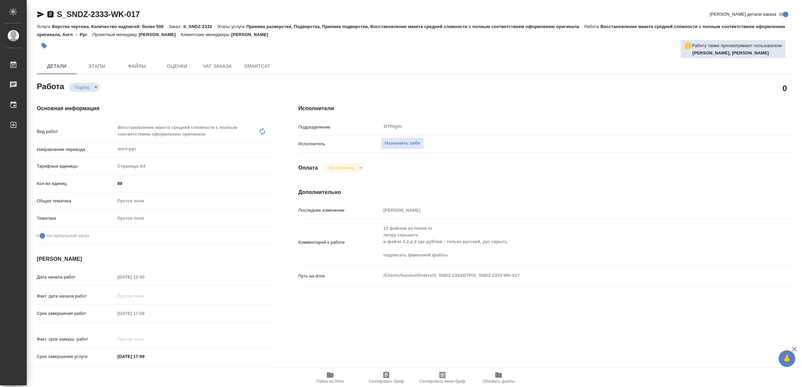
type textarea "x"
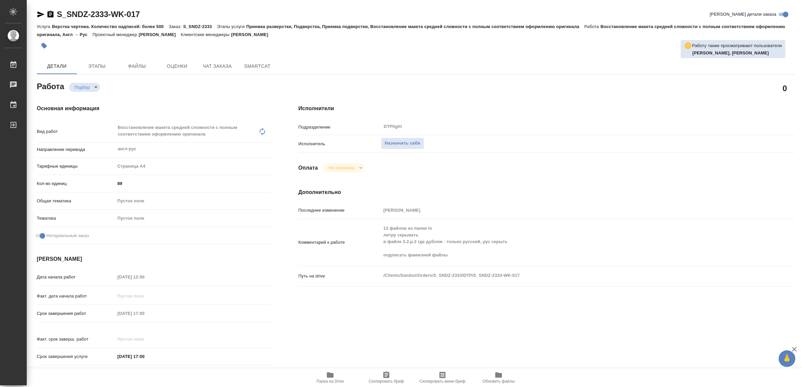
type textarea "x"
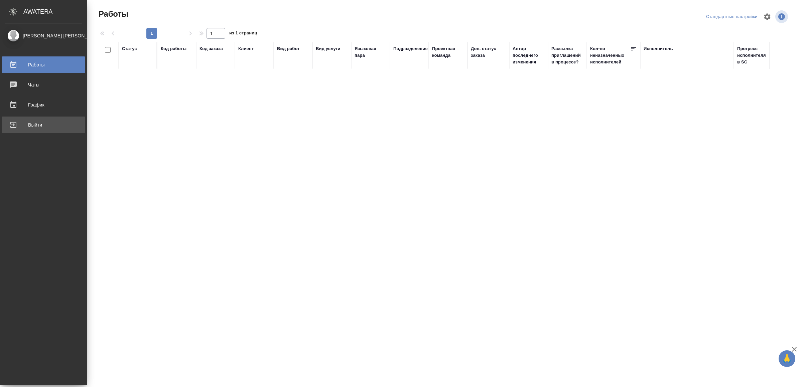
click at [16, 125] on div "Выйти" at bounding box center [43, 125] width 77 height 10
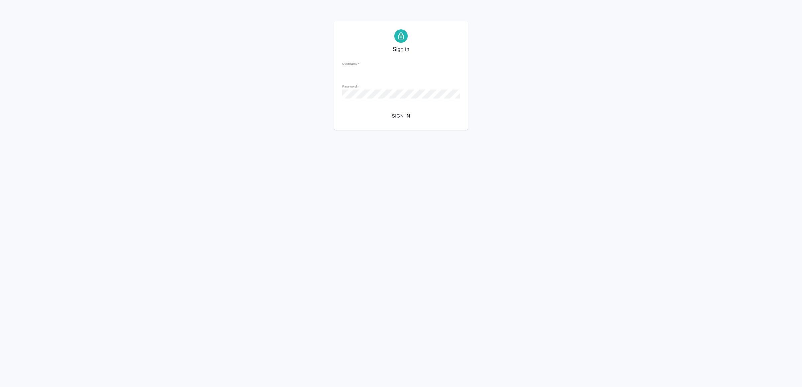
type input "[EMAIL_ADDRESS][DOMAIN_NAME]"
click at [377, 118] on span "Sign in" at bounding box center [400, 116] width 107 height 8
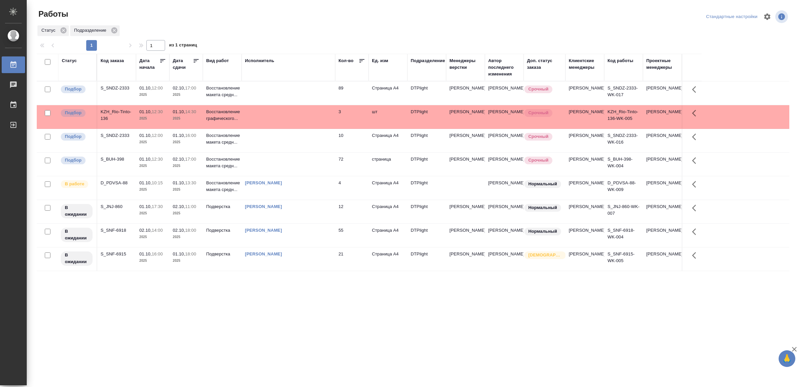
click at [301, 117] on td at bounding box center [288, 116] width 94 height 23
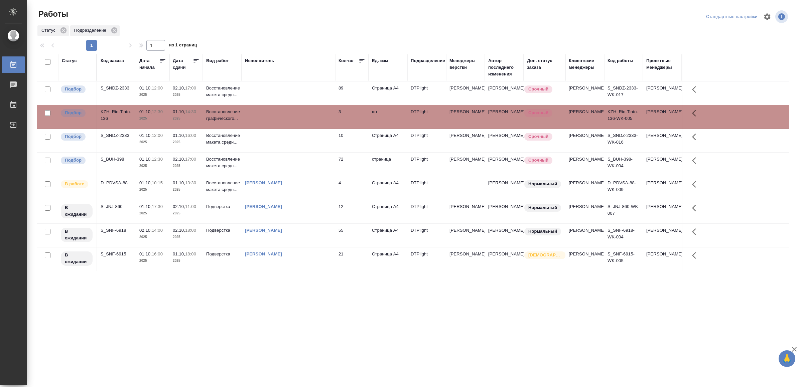
click at [301, 117] on td at bounding box center [288, 116] width 94 height 23
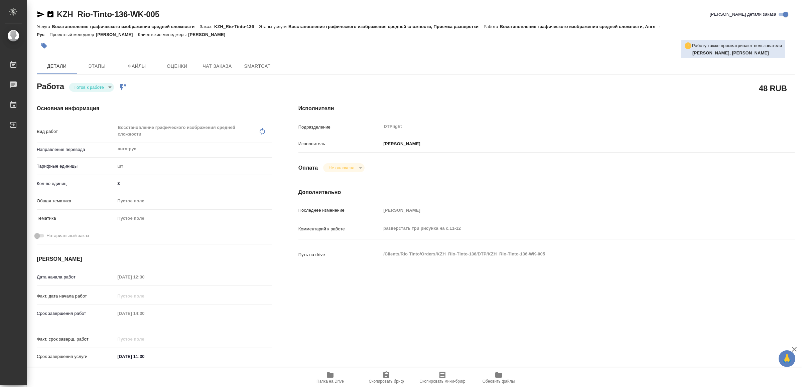
click at [335, 374] on span "Папка на Drive" at bounding box center [330, 377] width 48 height 13
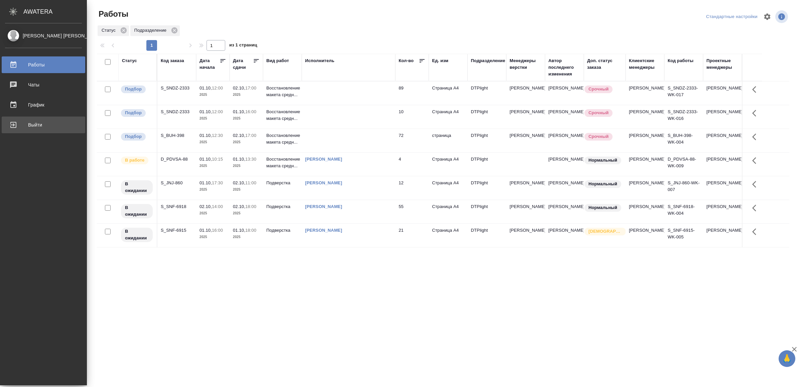
click at [35, 122] on div "Выйти" at bounding box center [43, 125] width 77 height 10
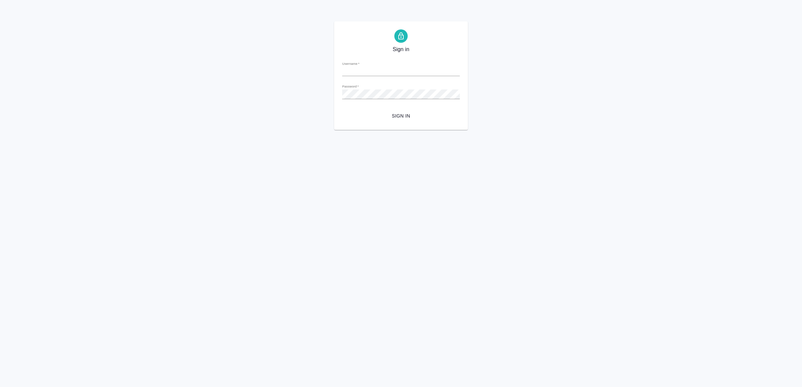
type input "[EMAIL_ADDRESS][DOMAIN_NAME]"
click at [397, 113] on span "Sign in" at bounding box center [400, 116] width 107 height 8
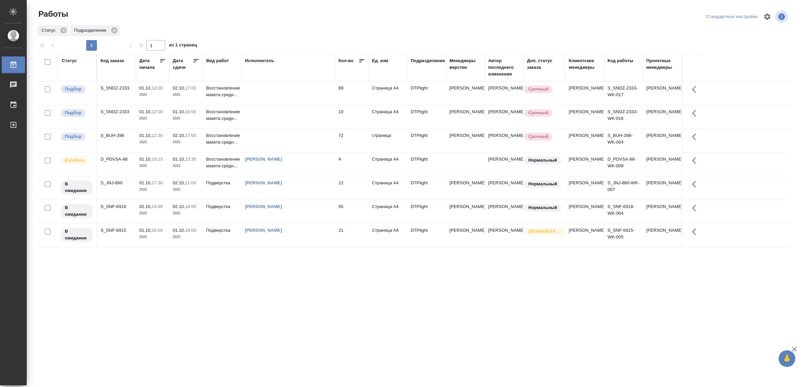
drag, startPoint x: 377, startPoint y: 334, endPoint x: 375, endPoint y: 328, distance: 5.9
click at [235, 272] on div "Статус Код заказа Дата начала Дата сдачи Вид работ Исполнитель Кол-во Ед. изм П…" at bounding box center [413, 174] width 752 height 240
drag, startPoint x: 344, startPoint y: 267, endPoint x: 347, endPoint y: 267, distance: 3.4
click at [320, 186] on div "[PERSON_NAME]" at bounding box center [288, 183] width 87 height 7
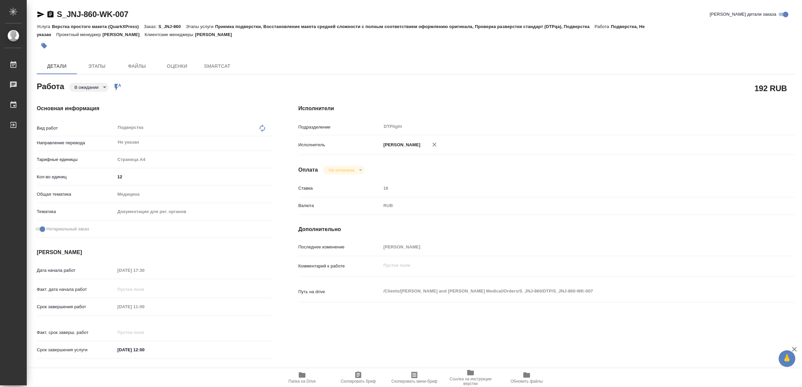
type textarea "x"
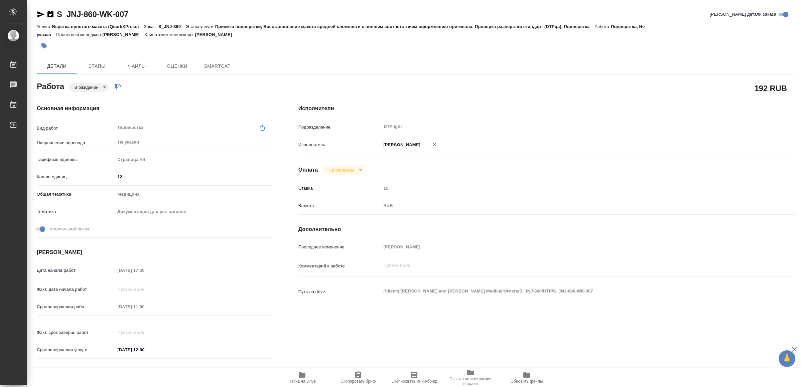
type textarea "x"
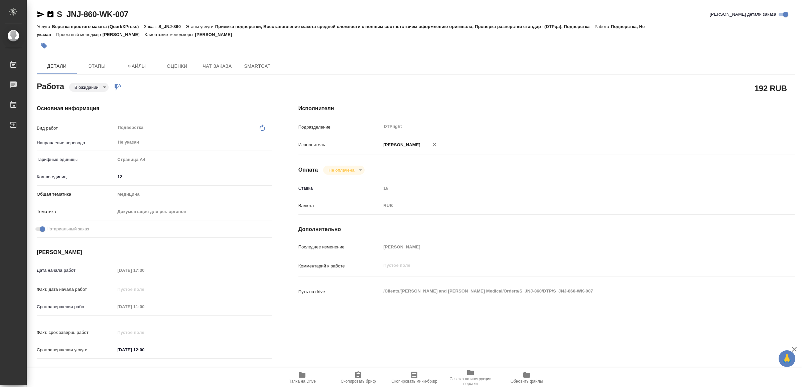
click at [301, 374] on icon "button" at bounding box center [302, 374] width 7 height 5
type textarea "x"
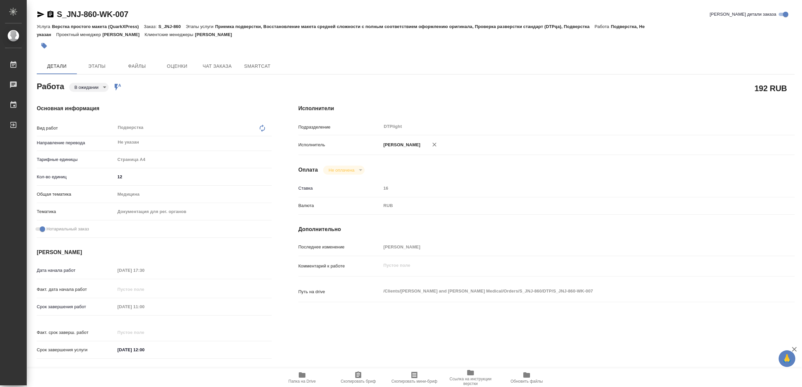
type textarea "x"
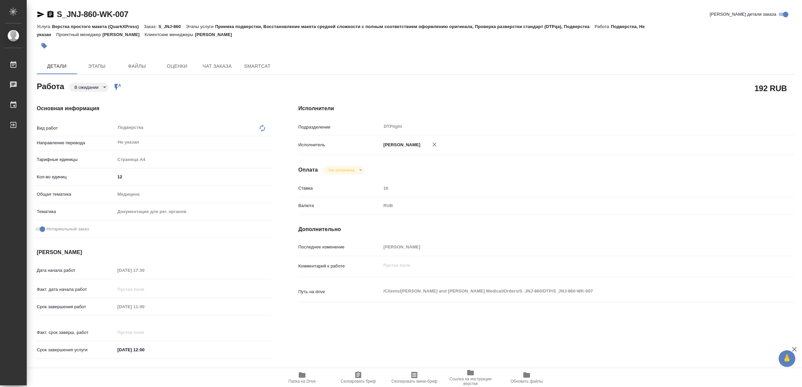
type textarea "x"
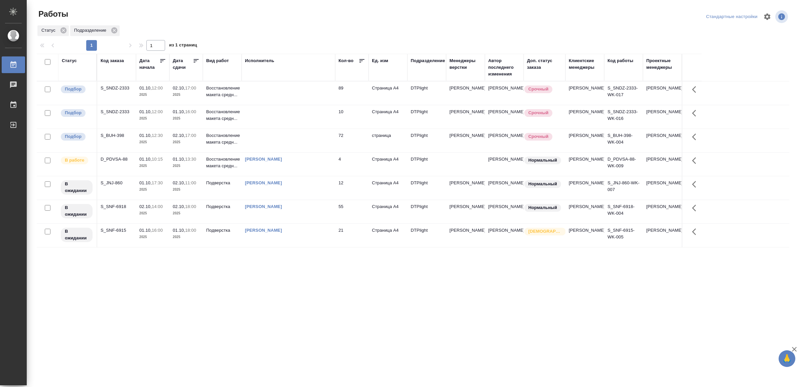
click at [304, 122] on td at bounding box center [288, 116] width 94 height 23
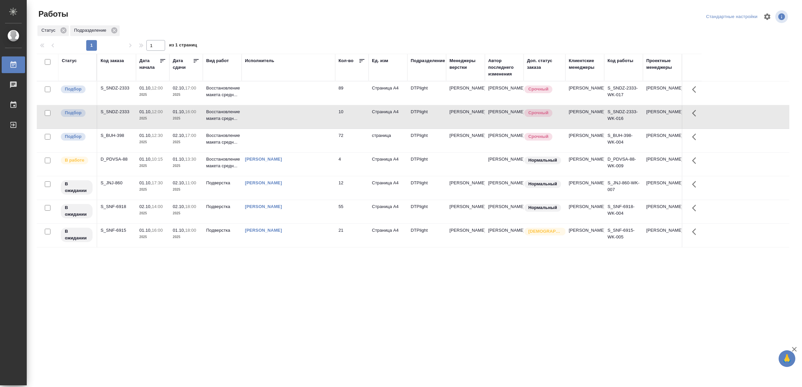
click at [304, 122] on td at bounding box center [288, 116] width 94 height 23
drag, startPoint x: 218, startPoint y: 307, endPoint x: 221, endPoint y: 304, distance: 4.5
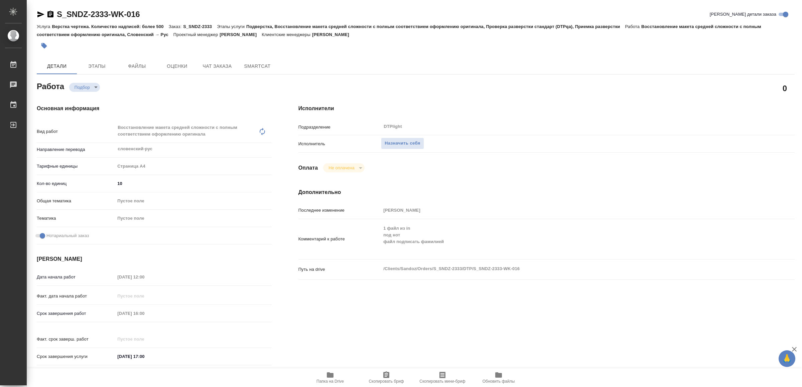
click at [328, 375] on icon "button" at bounding box center [330, 374] width 7 height 5
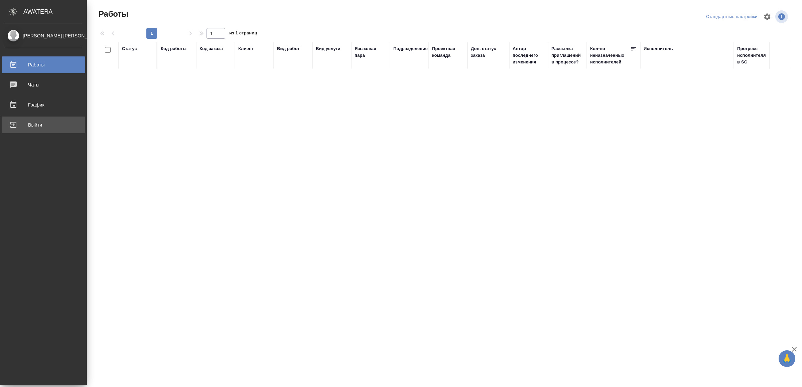
drag, startPoint x: 45, startPoint y: 129, endPoint x: 68, endPoint y: 129, distance: 23.1
click at [45, 129] on div "Выйти" at bounding box center [43, 125] width 77 height 10
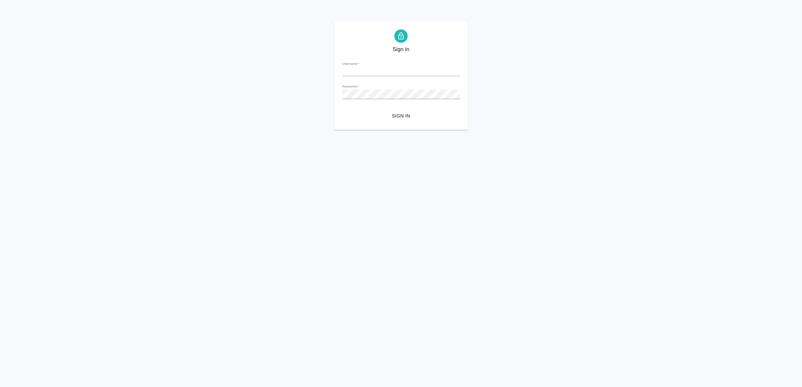
type input "[EMAIL_ADDRESS][DOMAIN_NAME]"
click at [442, 115] on span "Sign in" at bounding box center [400, 116] width 107 height 8
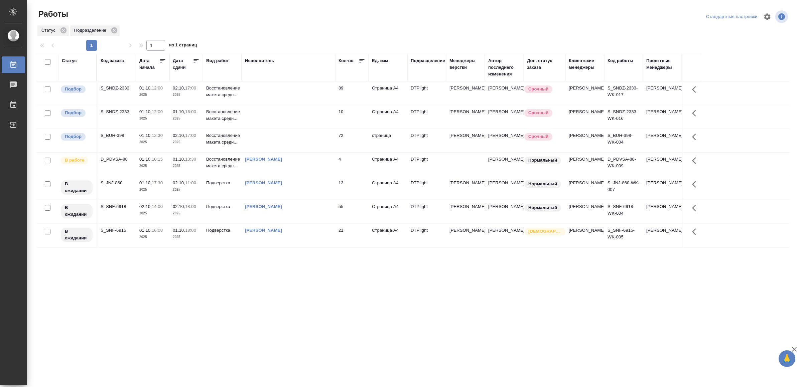
click at [328, 234] on div "[PERSON_NAME]" at bounding box center [288, 230] width 87 height 7
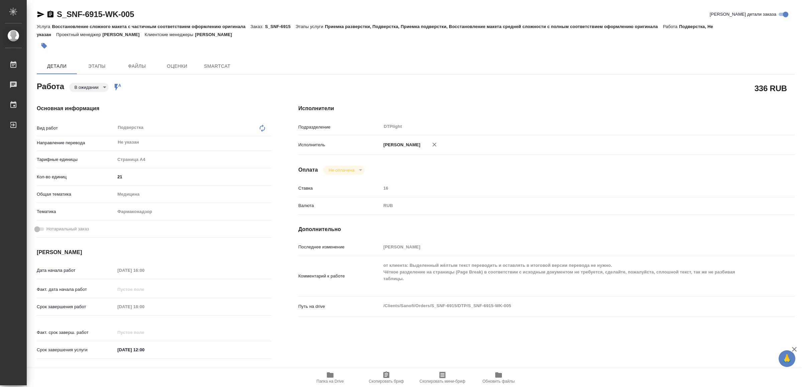
type textarea "x"
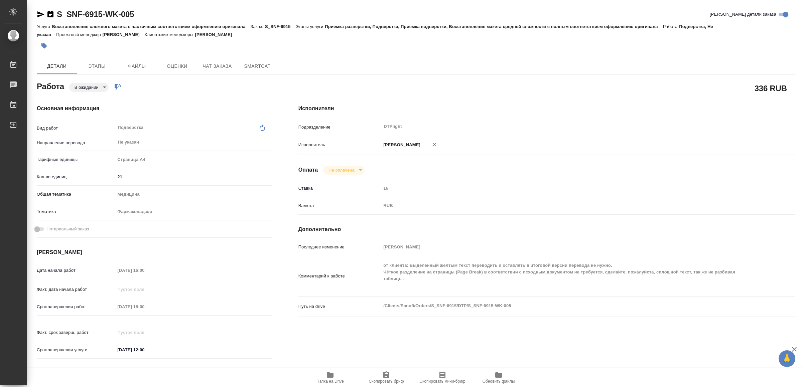
type textarea "x"
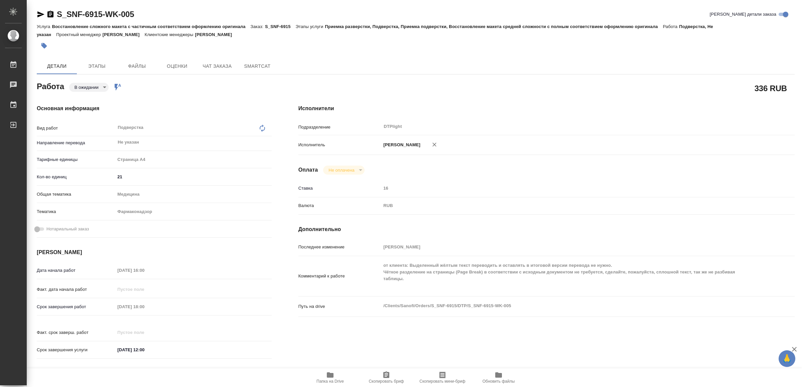
type textarea "x"
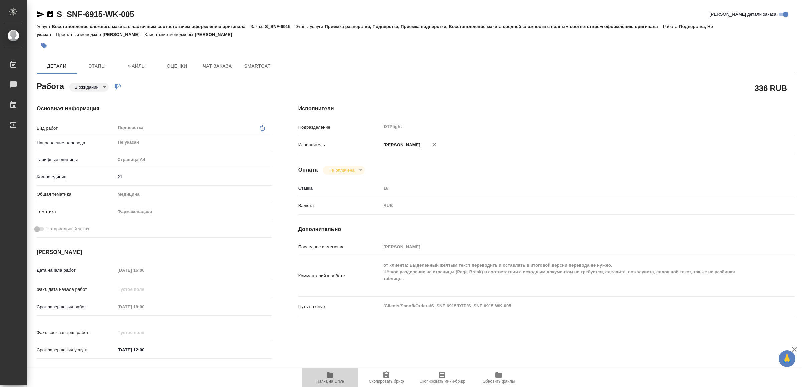
click at [332, 372] on icon "button" at bounding box center [330, 375] width 8 height 8
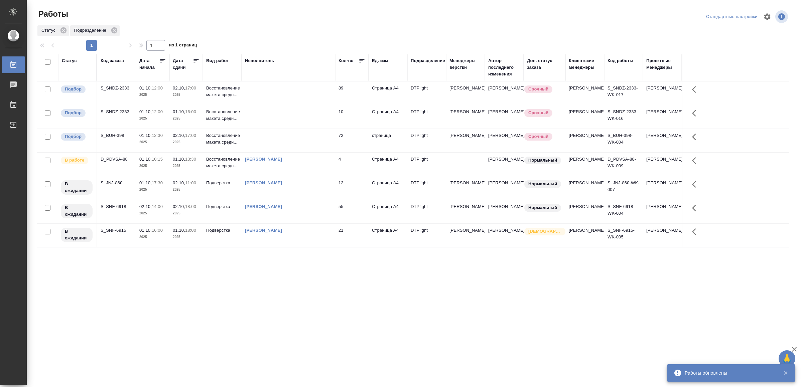
drag, startPoint x: 245, startPoint y: 300, endPoint x: 256, endPoint y: 297, distance: 10.9
click at [283, 296] on div "Работы Стандартные настройки Статус Подразделение 1 1 из 1 страниц Статус Код з…" at bounding box center [415, 149] width 765 height 298
drag, startPoint x: 340, startPoint y: 279, endPoint x: 340, endPoint y: 275, distance: 4.0
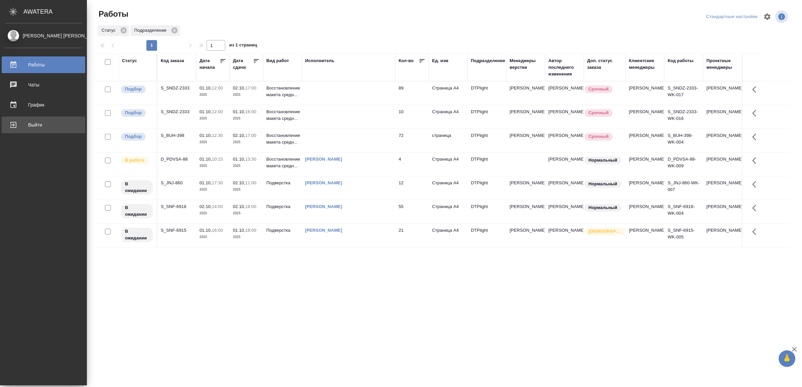
click at [20, 123] on div "Выйти" at bounding box center [43, 125] width 77 height 10
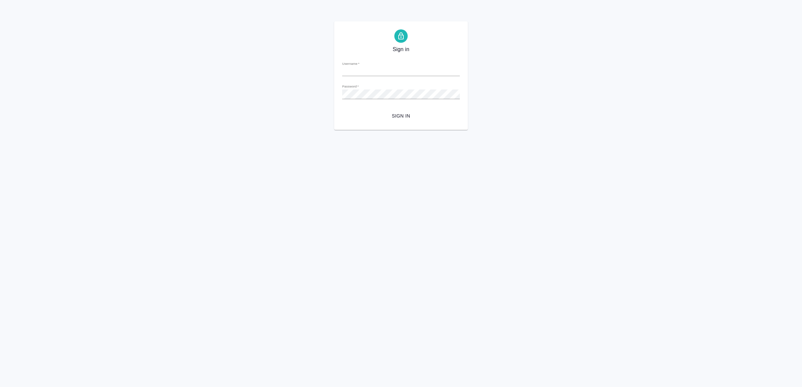
type input "[EMAIL_ADDRESS][DOMAIN_NAME]"
click at [402, 109] on form "Username   * [EMAIL_ADDRESS][DOMAIN_NAME] Password   * urlPath   * / Sign in" at bounding box center [401, 89] width 118 height 66
click at [404, 114] on span "Sign in" at bounding box center [400, 116] width 107 height 8
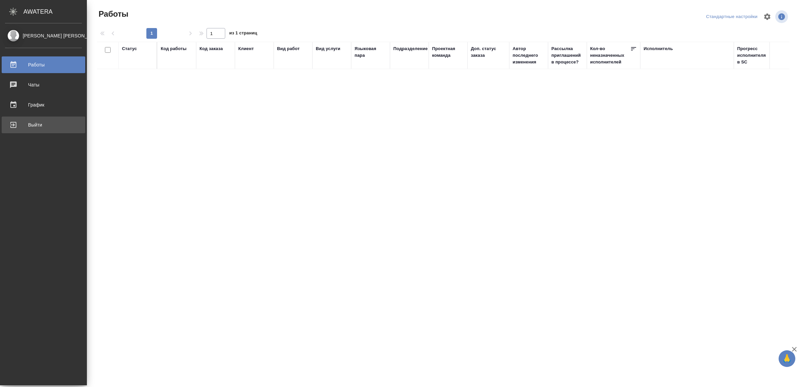
click at [45, 122] on div "Выйти" at bounding box center [43, 125] width 77 height 10
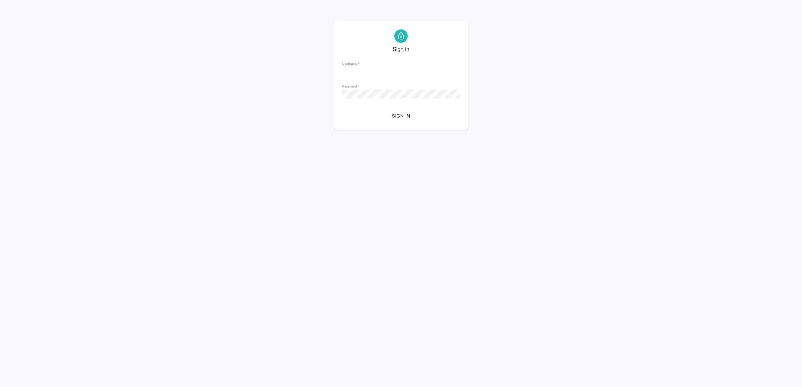
type input "[EMAIL_ADDRESS][DOMAIN_NAME]"
click at [421, 119] on span "Sign in" at bounding box center [400, 116] width 107 height 8
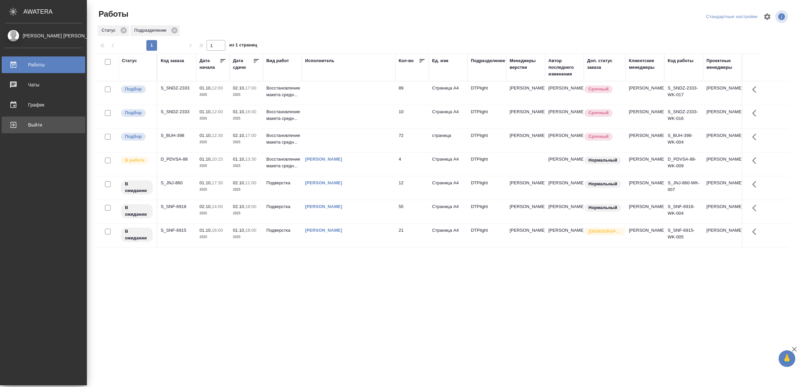
click at [21, 124] on div "Выйти" at bounding box center [43, 125] width 77 height 10
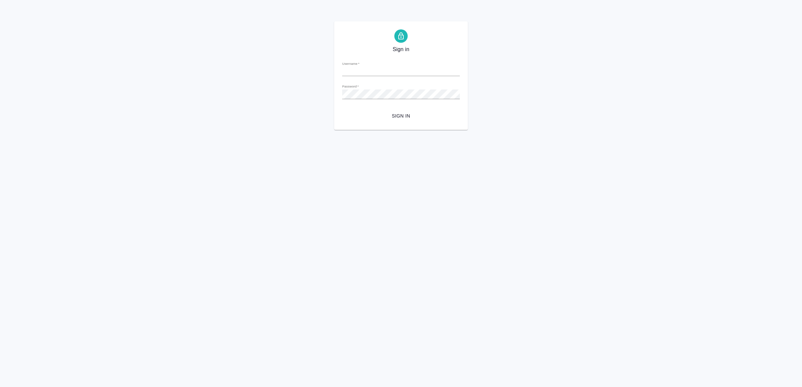
type input "v.yamkovenko@awatera.com"
click at [396, 112] on span "Sign in" at bounding box center [400, 116] width 107 height 8
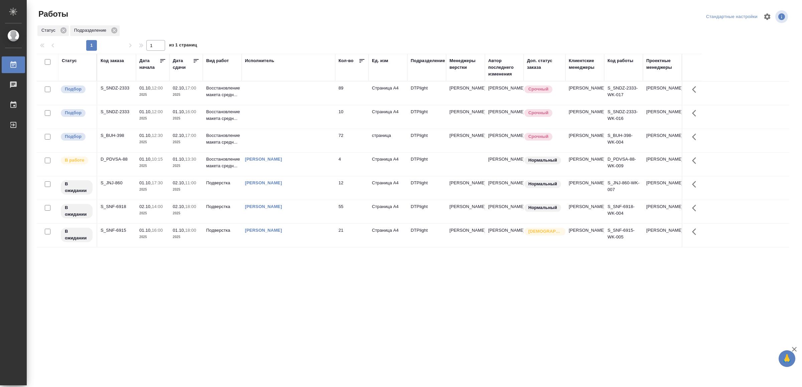
drag, startPoint x: 330, startPoint y: 291, endPoint x: 334, endPoint y: 290, distance: 4.2
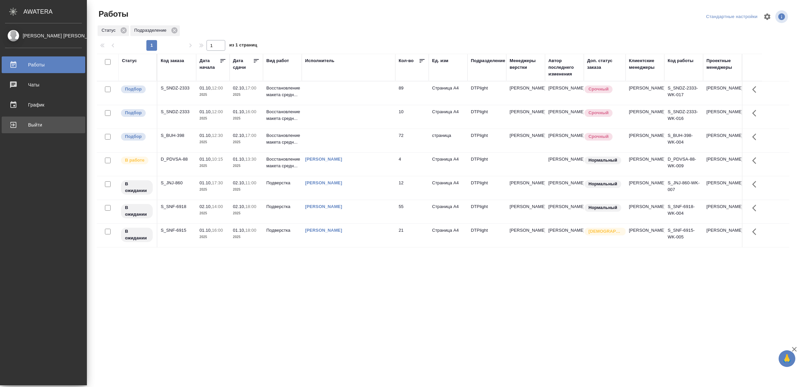
click at [23, 120] on div "Выйти" at bounding box center [43, 125] width 77 height 10
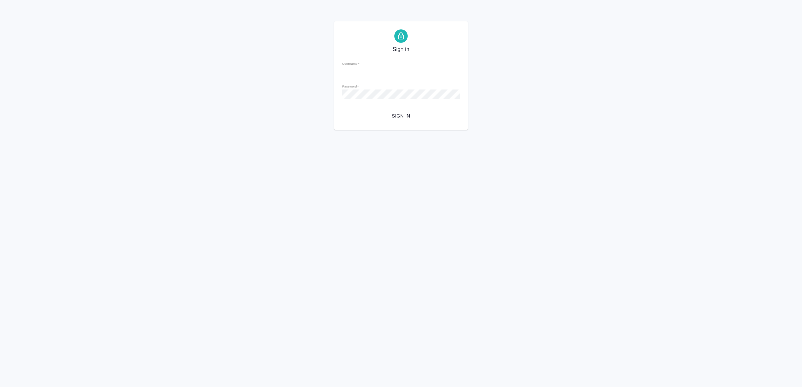
type input "v.yamkovenko@awatera.com"
click at [410, 116] on span "Sign in" at bounding box center [400, 116] width 107 height 8
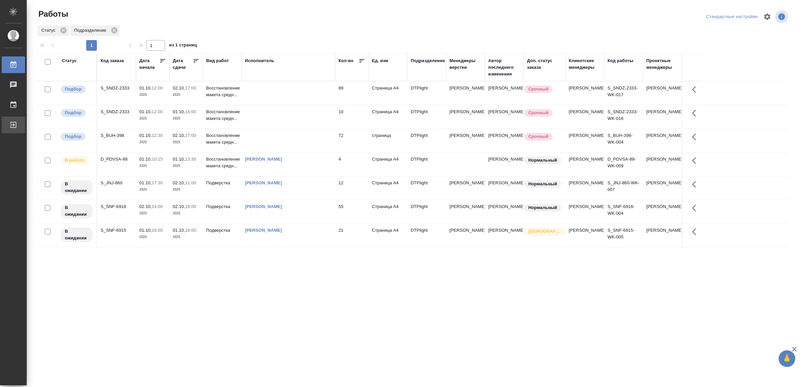
click at [13, 126] on div "Выйти" at bounding box center [5, 125] width 17 height 10
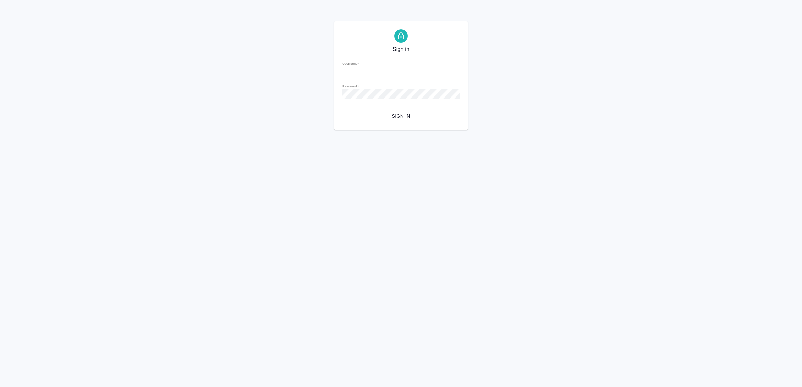
type input "[EMAIL_ADDRESS][DOMAIN_NAME]"
click at [395, 116] on span "Sign in" at bounding box center [400, 116] width 107 height 8
